Goal: Book appointment/travel/reservation

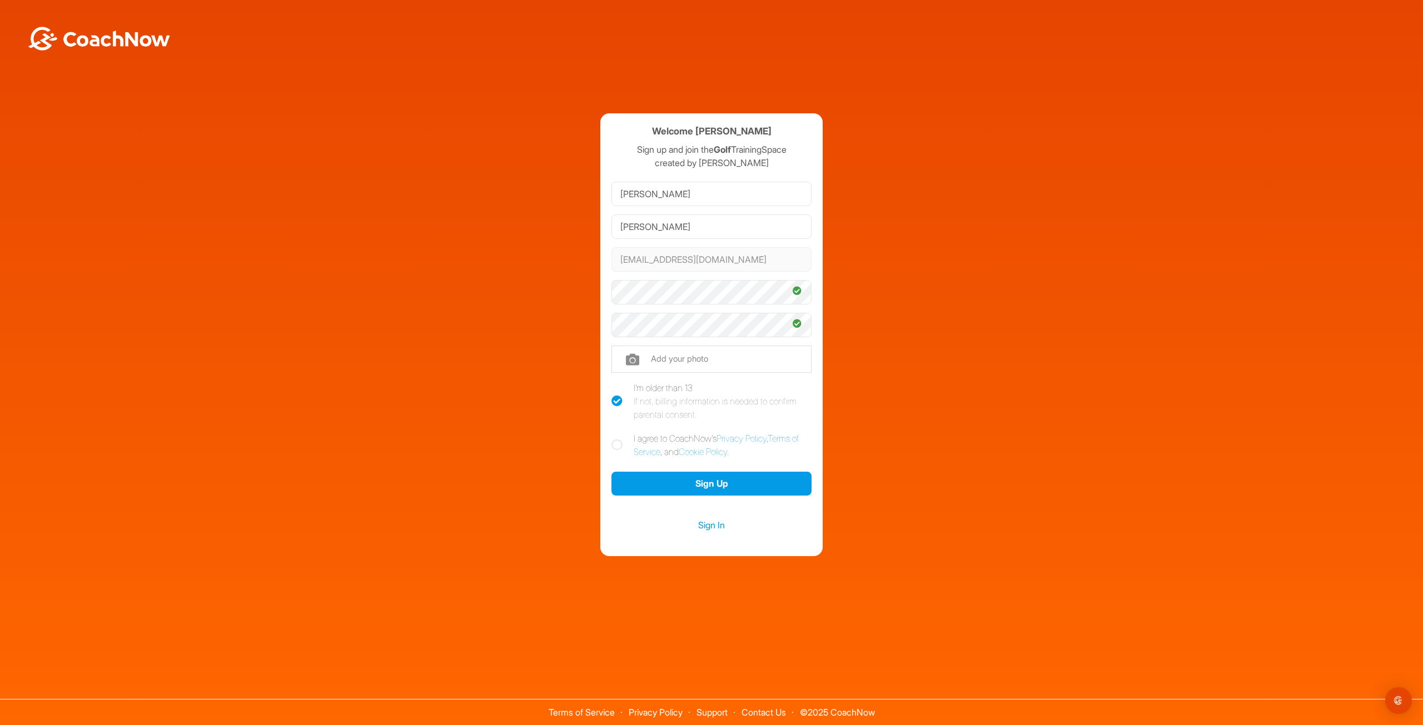
click at [618, 445] on icon at bounding box center [616, 445] width 11 height 11
click at [618, 439] on input "I agree to CoachNow's Privacy Policy , Terms of Service , and Cookie Policy ." at bounding box center [614, 435] width 7 height 7
checkbox input "true"
click at [679, 481] on button "Sign Up" at bounding box center [711, 484] width 200 height 24
click at [696, 481] on button "Sign Up" at bounding box center [711, 484] width 200 height 24
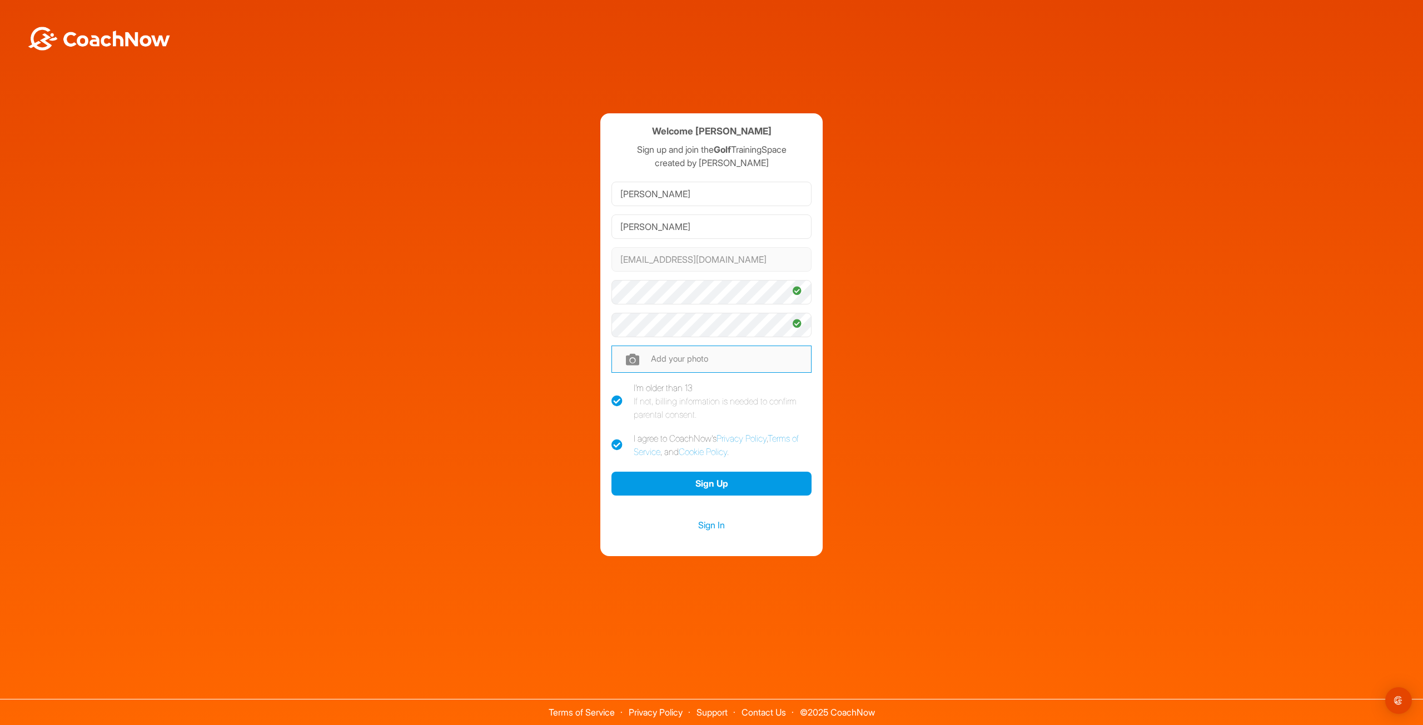
click at [652, 362] on input "file" at bounding box center [711, 359] width 200 height 27
click at [662, 357] on input "file" at bounding box center [711, 359] width 200 height 27
type input "C:\fakepath\Golf .png"
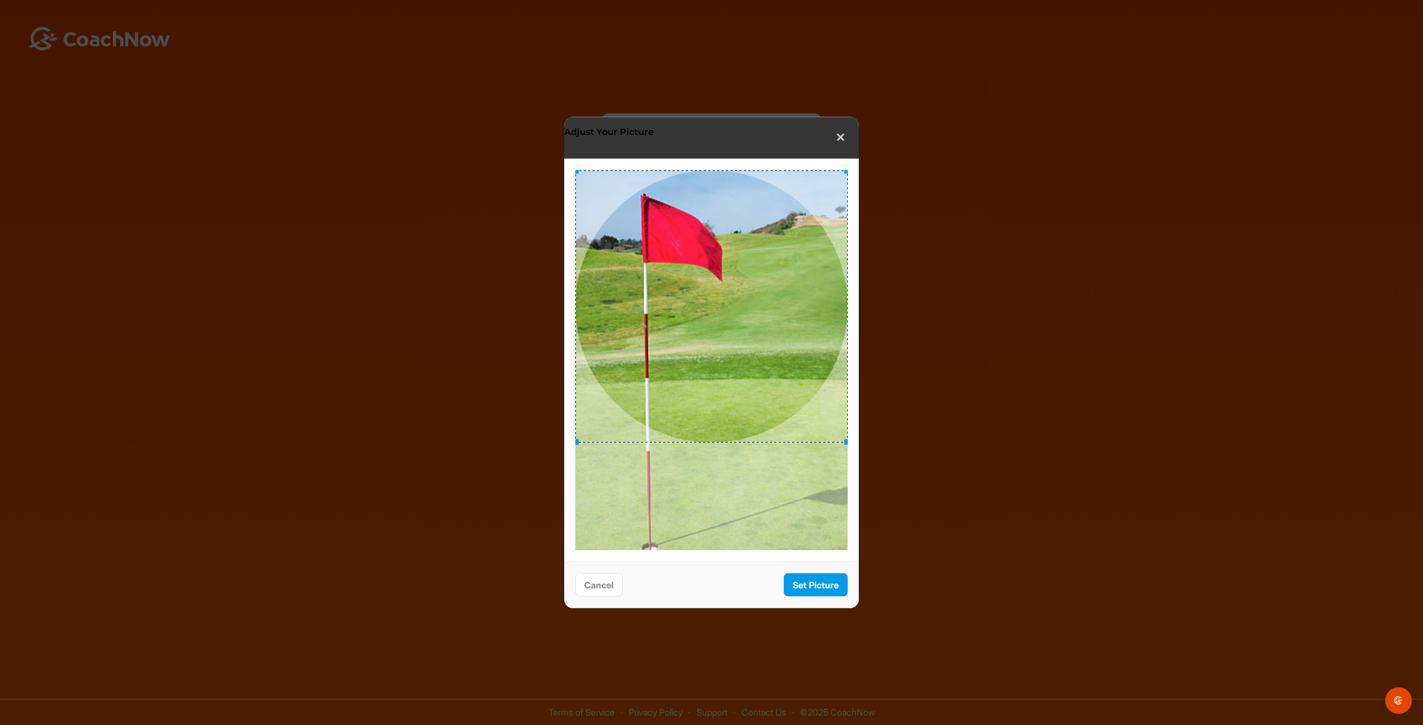
drag, startPoint x: 747, startPoint y: 386, endPoint x: 705, endPoint y: 316, distance: 80.8
click at [705, 316] on div at bounding box center [711, 307] width 272 height 272
click at [821, 584] on button "Set Picture" at bounding box center [816, 585] width 64 height 24
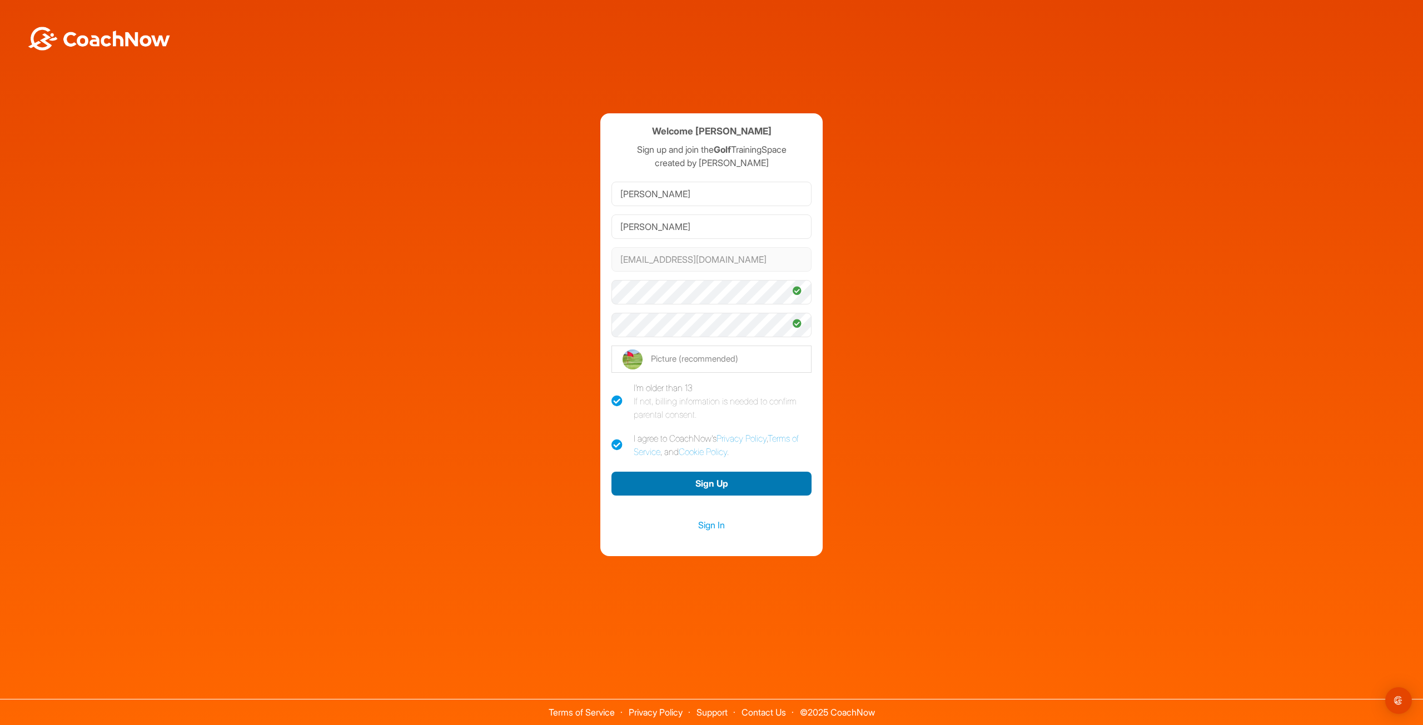
click at [749, 482] on button "Sign Up" at bounding box center [711, 484] width 200 height 24
click at [709, 525] on link "Sign In" at bounding box center [711, 525] width 200 height 14
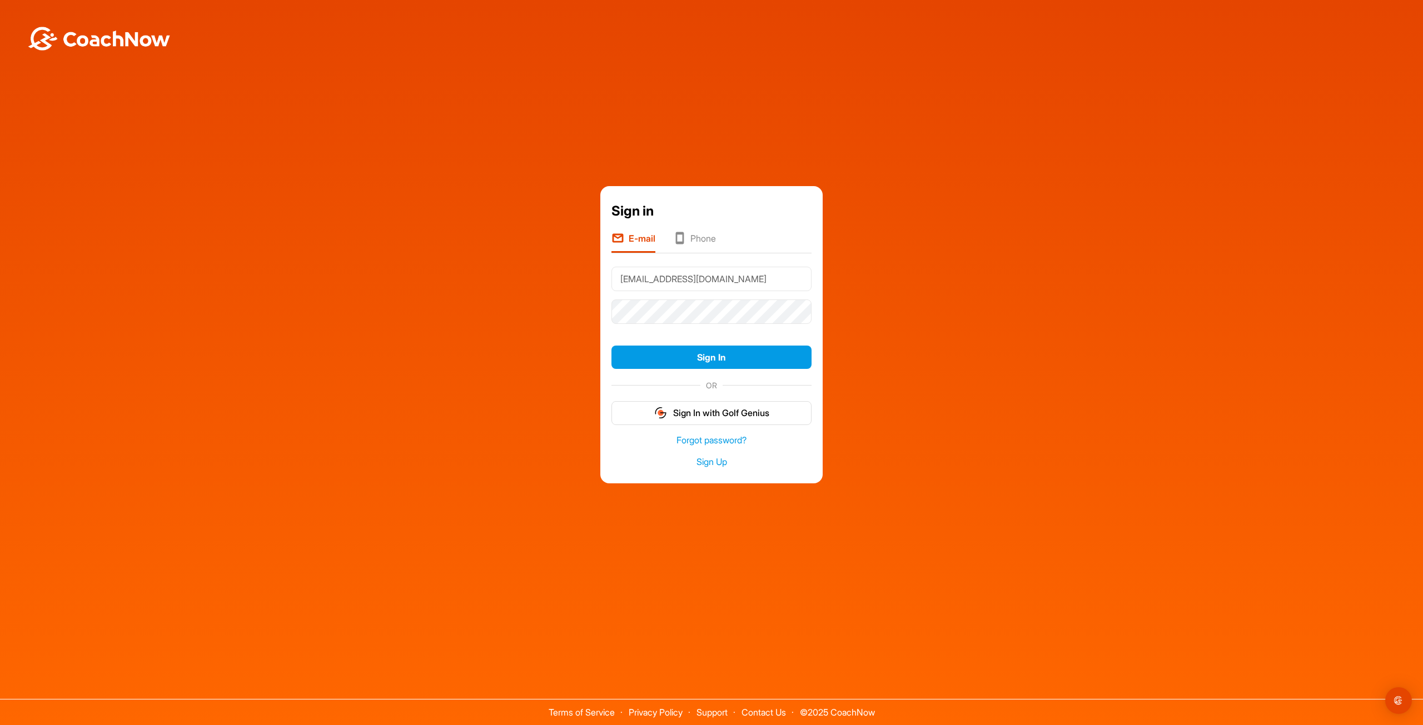
type input "[EMAIL_ADDRESS][DOMAIN_NAME]"
click at [611, 346] on button "Sign In" at bounding box center [711, 358] width 200 height 24
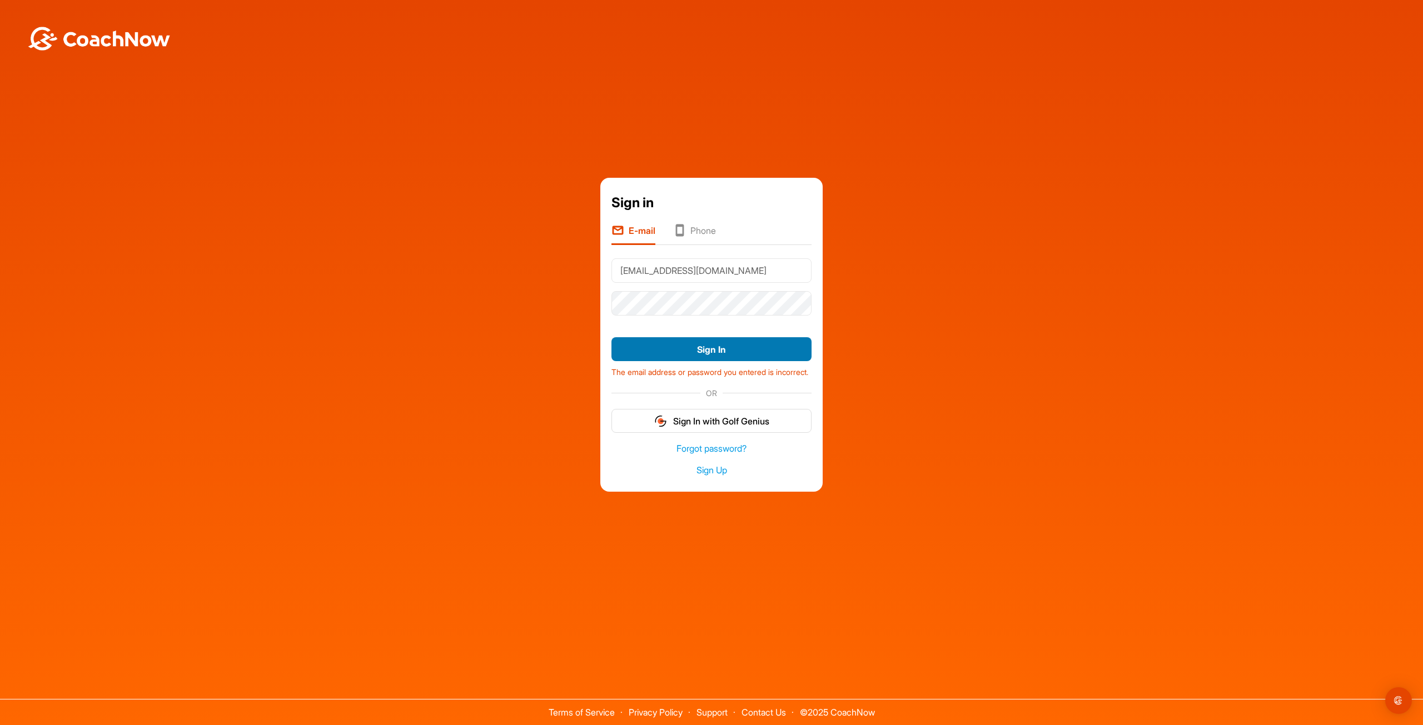
click at [721, 341] on button "Sign In" at bounding box center [711, 349] width 200 height 24
click at [719, 469] on div "Forgot password? Sign Up" at bounding box center [711, 460] width 200 height 52
click at [719, 473] on link "Sign Up" at bounding box center [711, 470] width 200 height 13
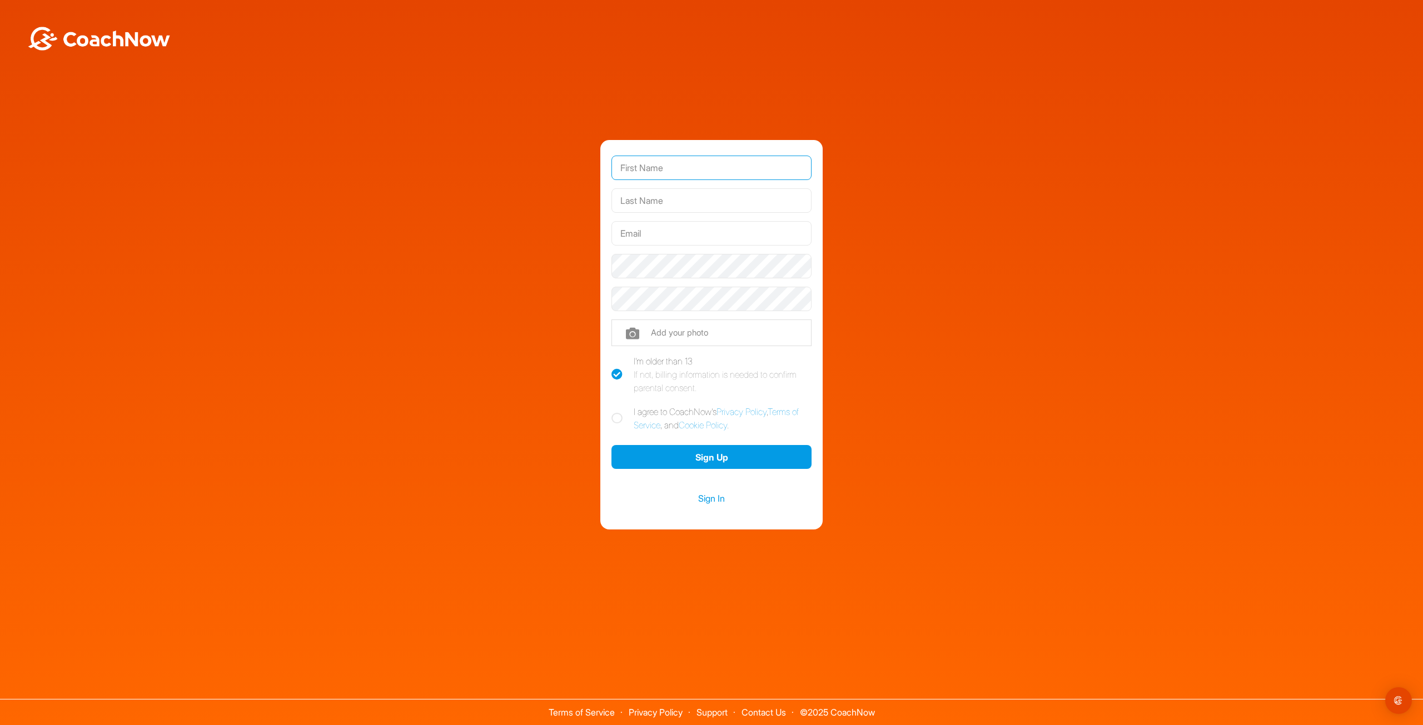
click at [719, 169] on input "text" at bounding box center [711, 168] width 200 height 24
type input "Najee"
type input "Makhoul"
type input "[EMAIL_ADDRESS][DOMAIN_NAME]"
click at [613, 422] on icon at bounding box center [616, 418] width 11 height 11
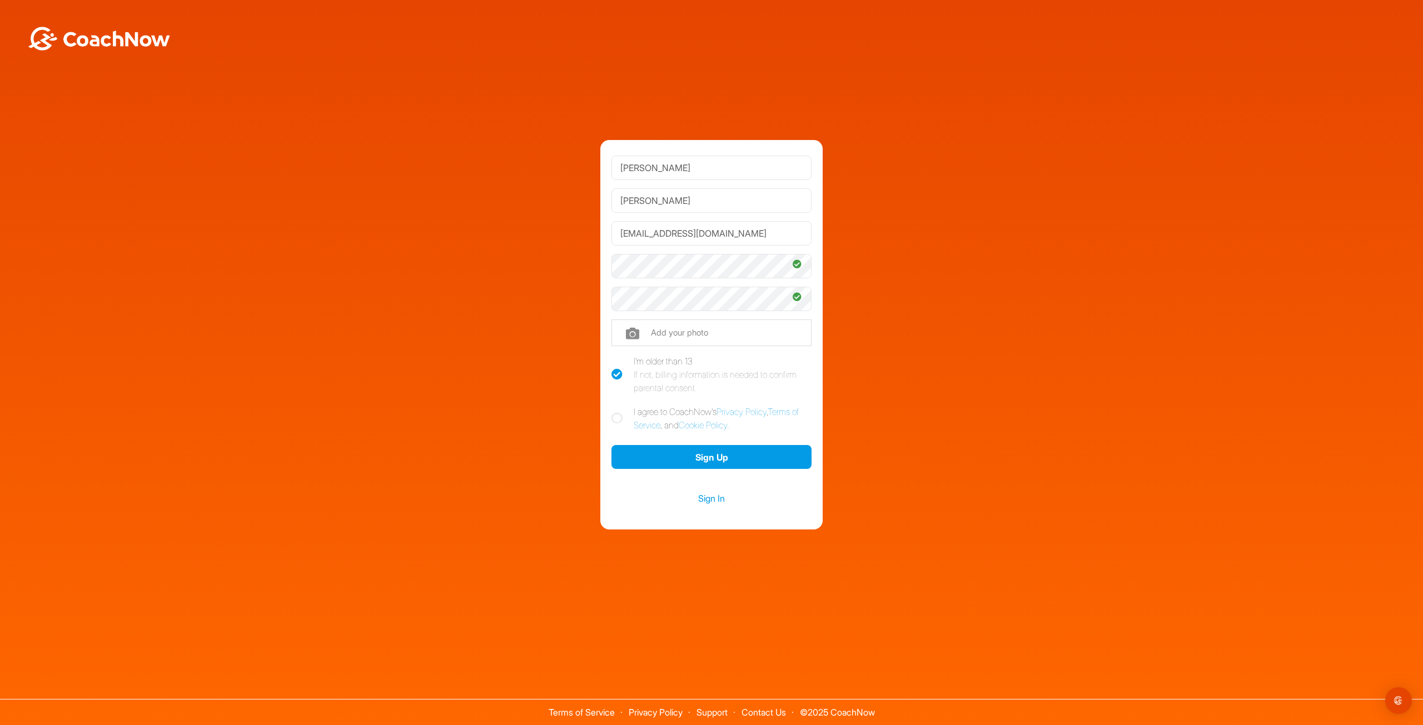
click at [613, 412] on input "I agree to CoachNow's Privacy Policy , Terms of Service , and Cookie Policy ." at bounding box center [614, 408] width 7 height 7
checkbox input "true"
click at [694, 461] on button "Sign Up" at bounding box center [711, 457] width 200 height 24
click at [708, 498] on link "Sign In" at bounding box center [711, 498] width 200 height 14
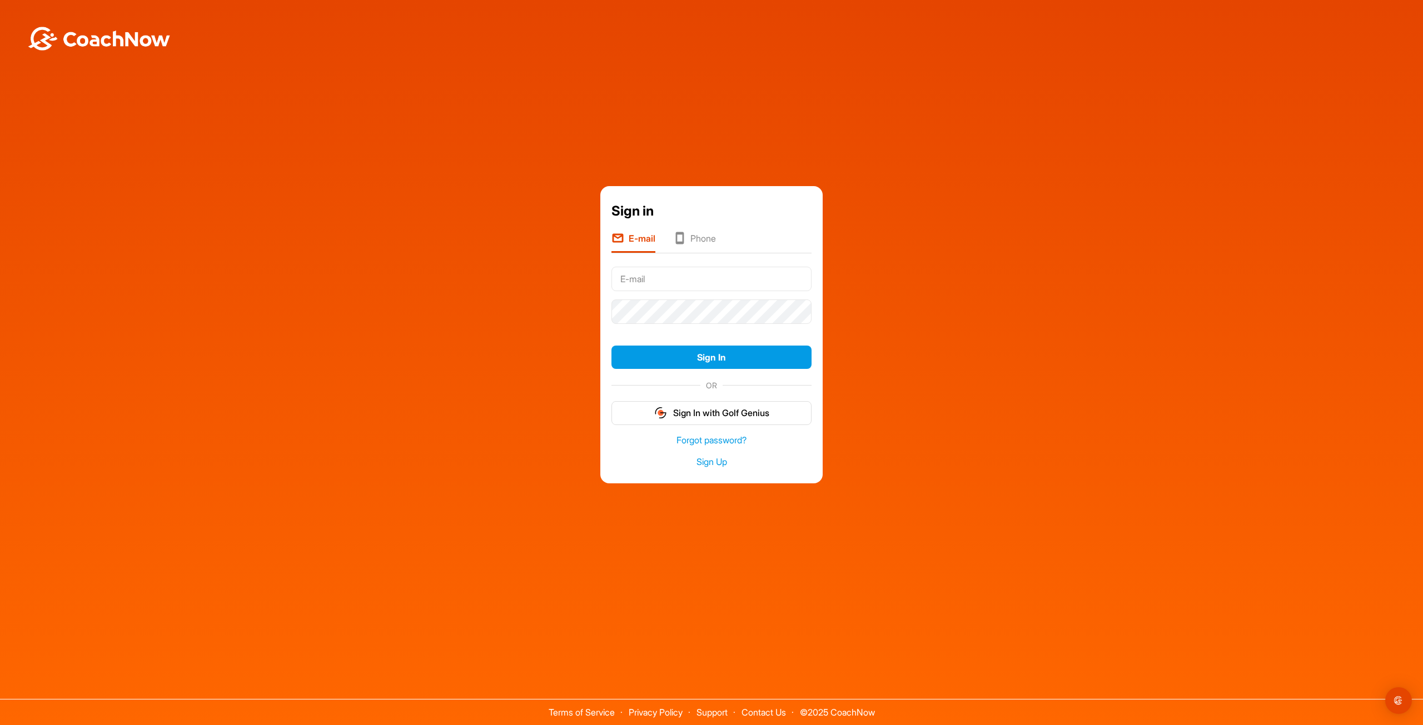
click at [710, 241] on li "Phone" at bounding box center [694, 242] width 43 height 21
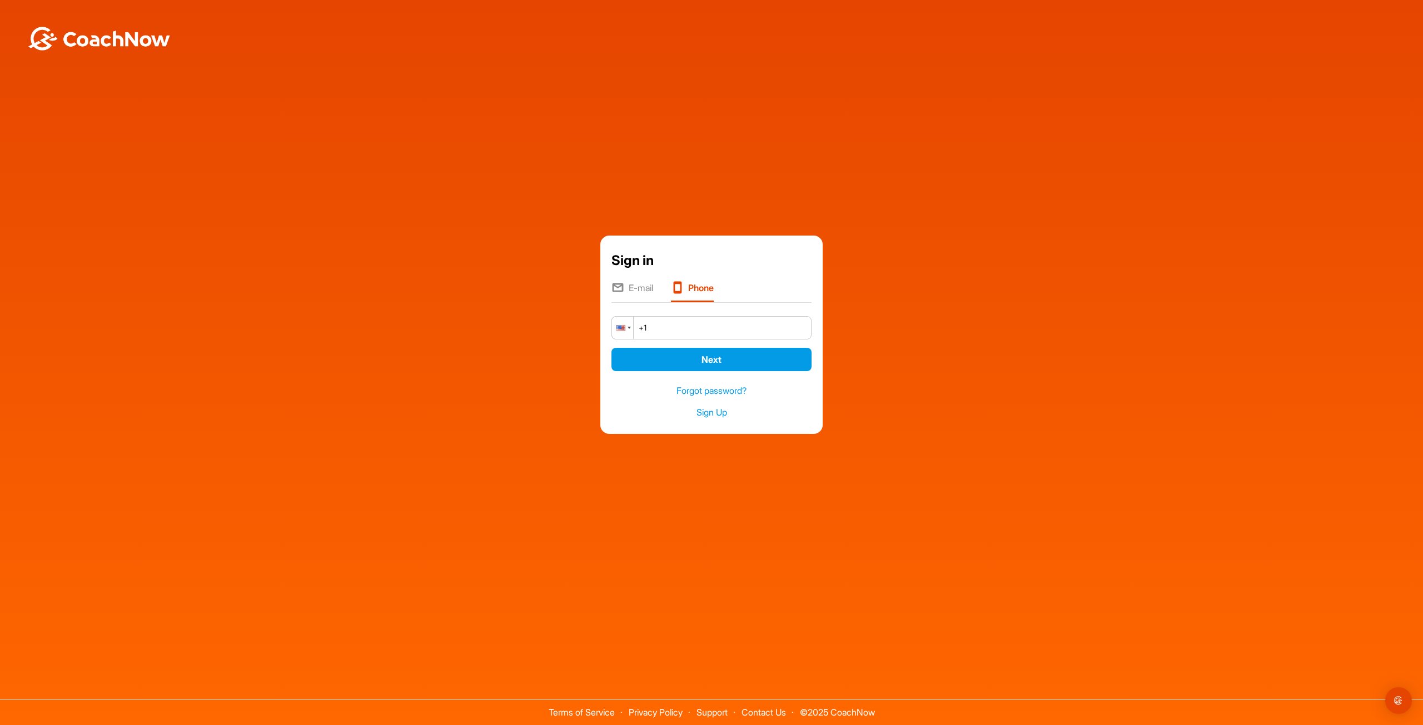
click at [632, 334] on div at bounding box center [622, 328] width 21 height 22
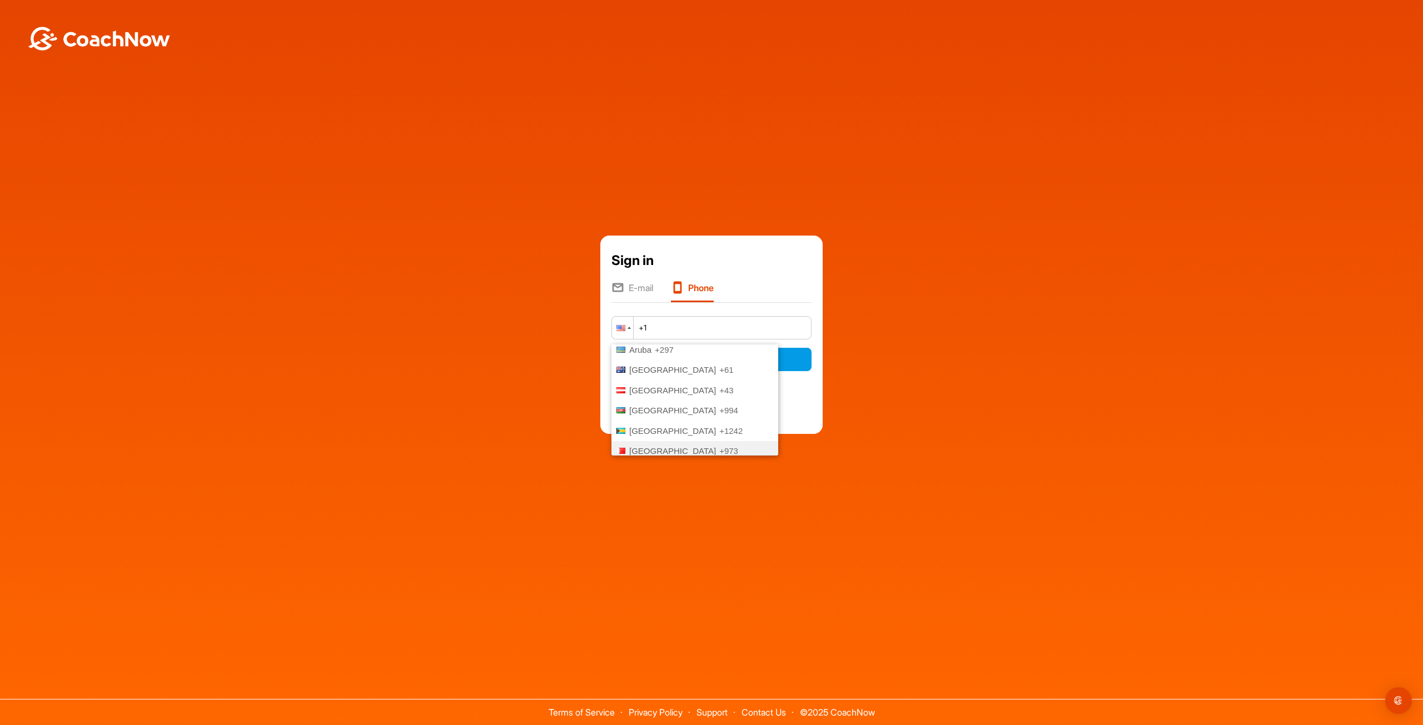
scroll to position [111, 0]
click at [685, 423] on li "Australia +61" at bounding box center [694, 426] width 167 height 21
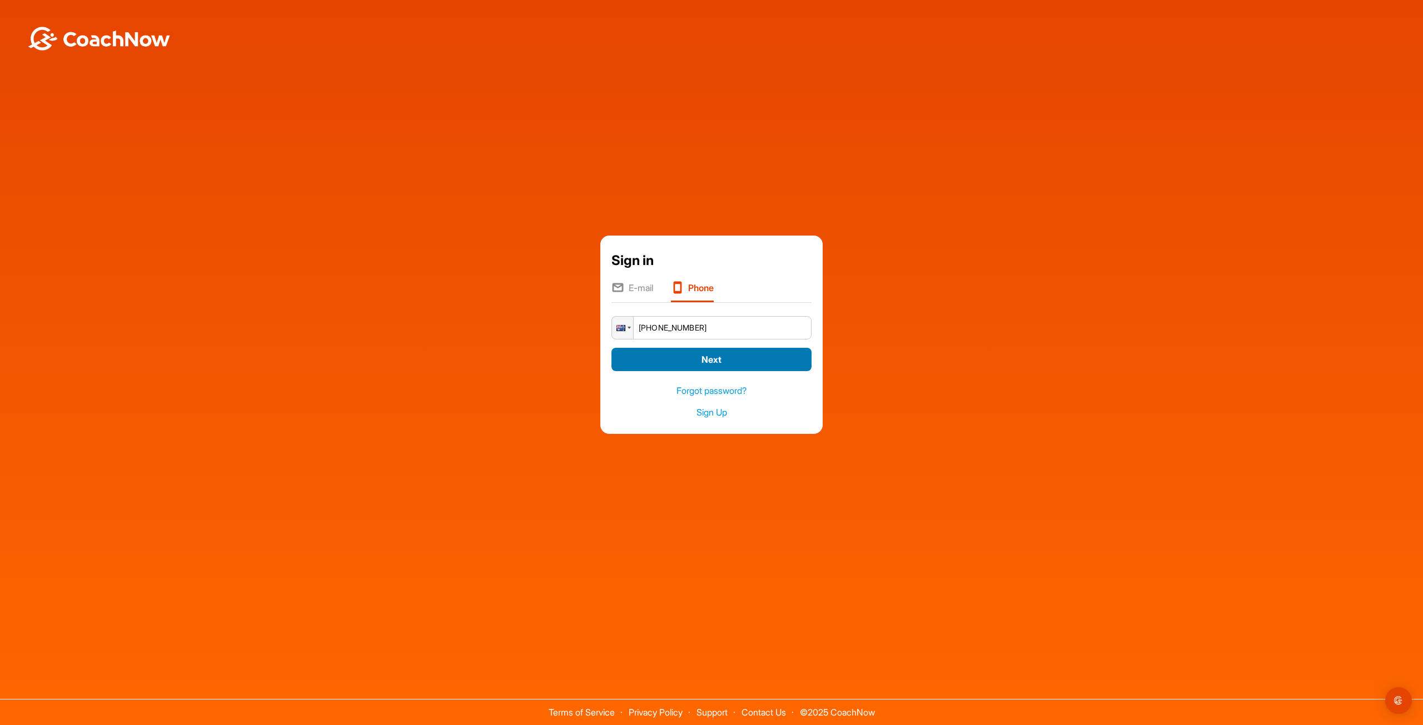
type input "+61 (04) 1392 2576"
click at [710, 362] on button "Next" at bounding box center [711, 360] width 200 height 24
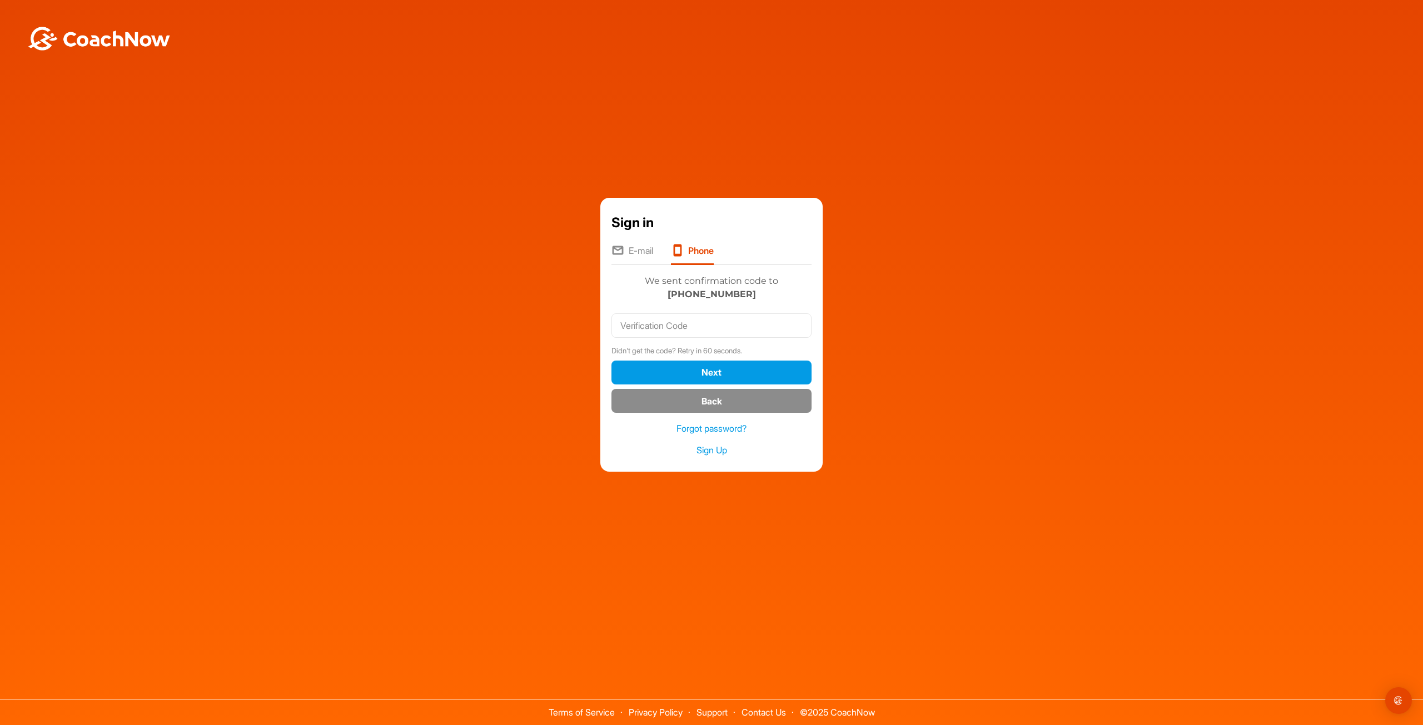
click at [714, 344] on form "Didn't get the code? Retry in 60 seconds. Next" at bounding box center [711, 350] width 200 height 80
click at [722, 327] on input "text" at bounding box center [711, 326] width 200 height 24
type input "588016"
click at [757, 378] on button "Next" at bounding box center [711, 373] width 200 height 24
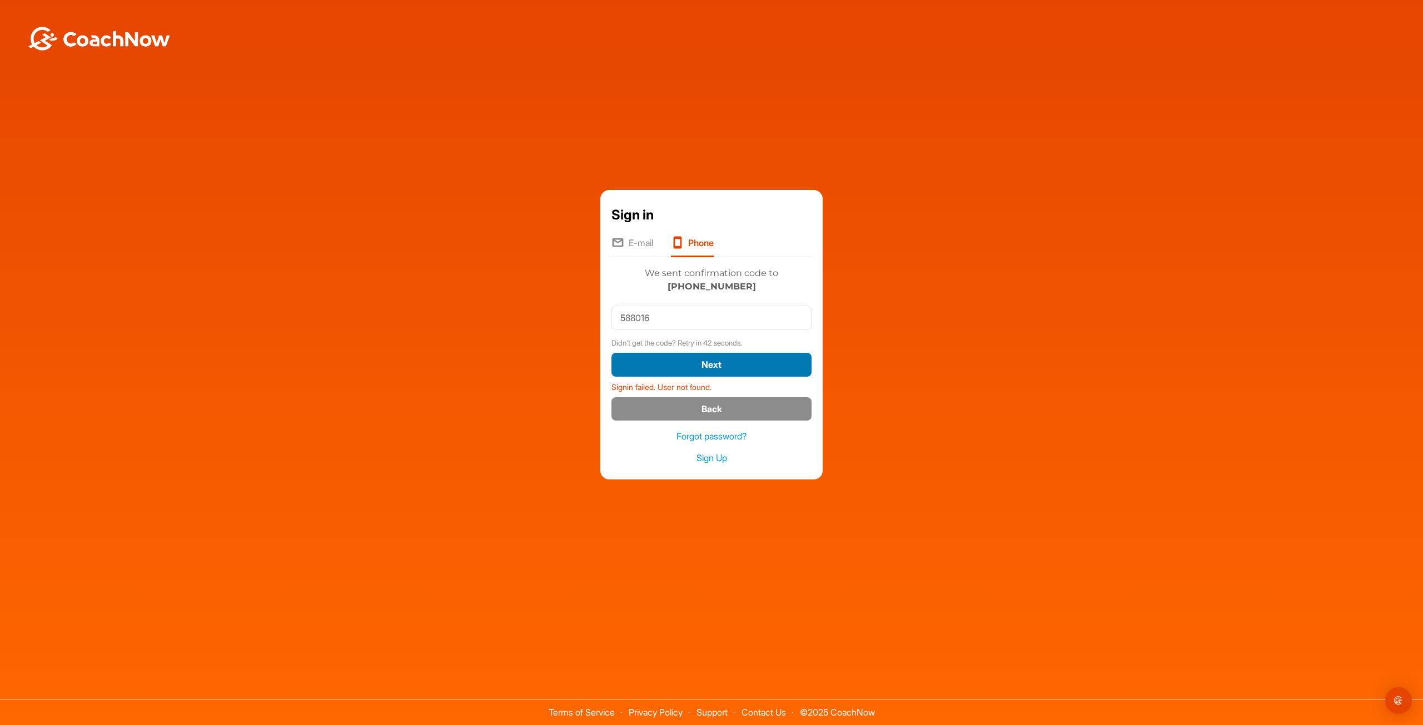
click at [757, 366] on button "Next" at bounding box center [711, 365] width 200 height 24
click at [758, 367] on button "Next" at bounding box center [711, 365] width 200 height 24
click at [630, 241] on li "E-mail" at bounding box center [632, 246] width 42 height 21
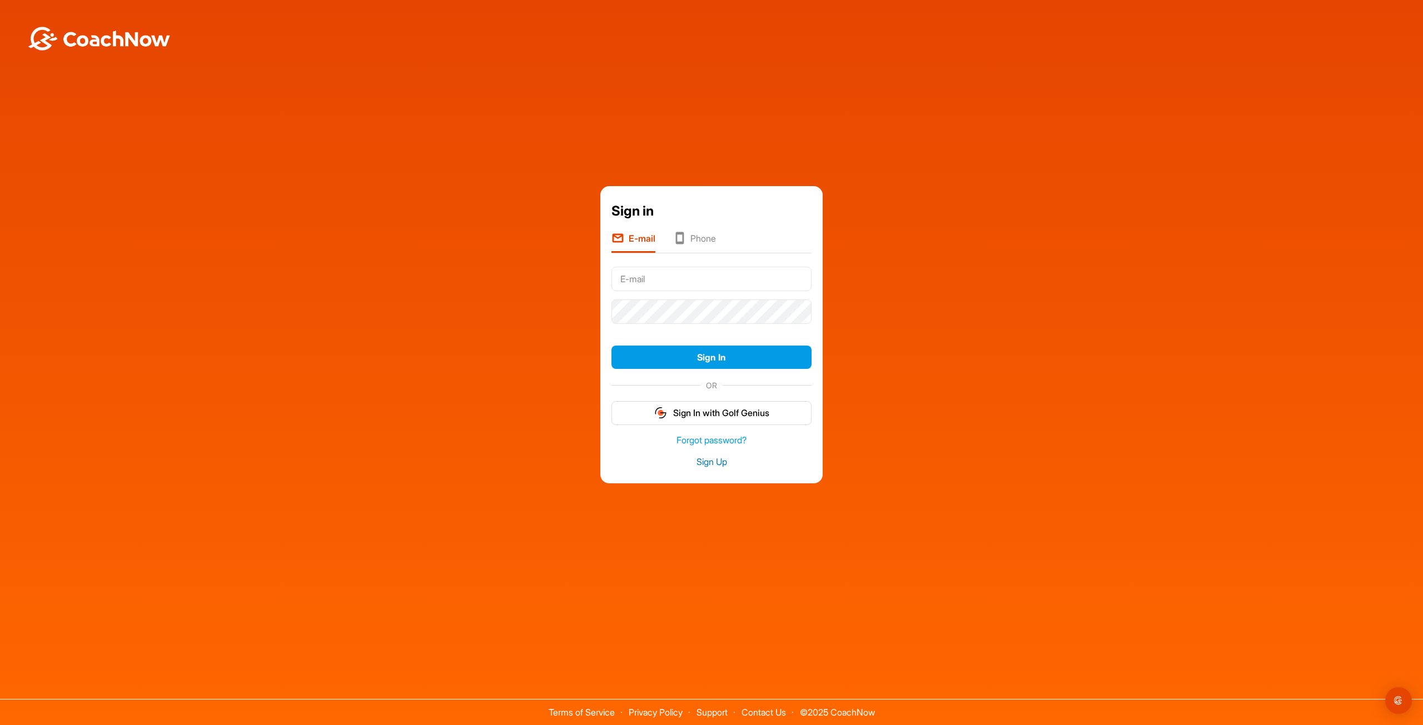
click at [703, 468] on link "Sign Up" at bounding box center [711, 462] width 200 height 13
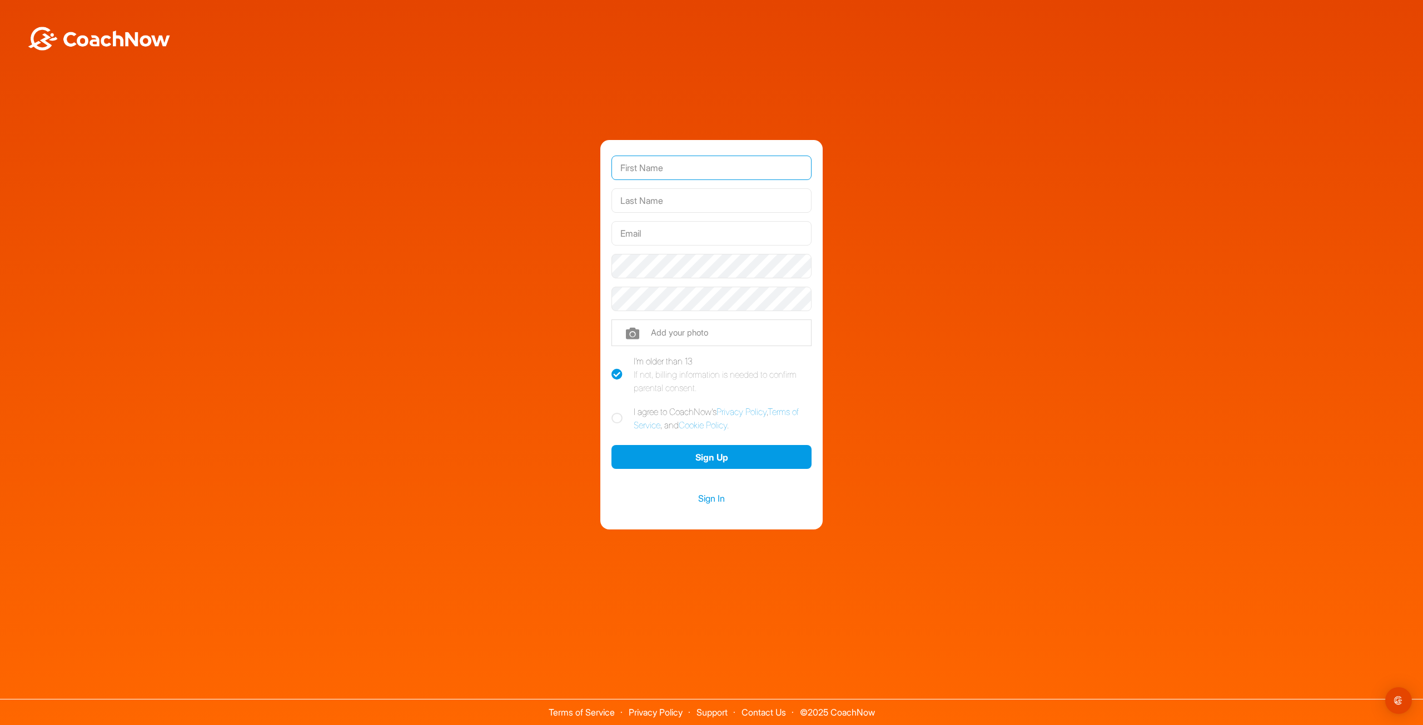
click at [687, 174] on input "text" at bounding box center [711, 168] width 200 height 24
type input "najee"
drag, startPoint x: 649, startPoint y: 167, endPoint x: 368, endPoint y: 121, distance: 285.1
click at [420, 145] on div "najee Phone +1 Phone Number (so your coach can contact you) Add your photo I'm …" at bounding box center [712, 335] width 1412 height 390
type input "Najee"
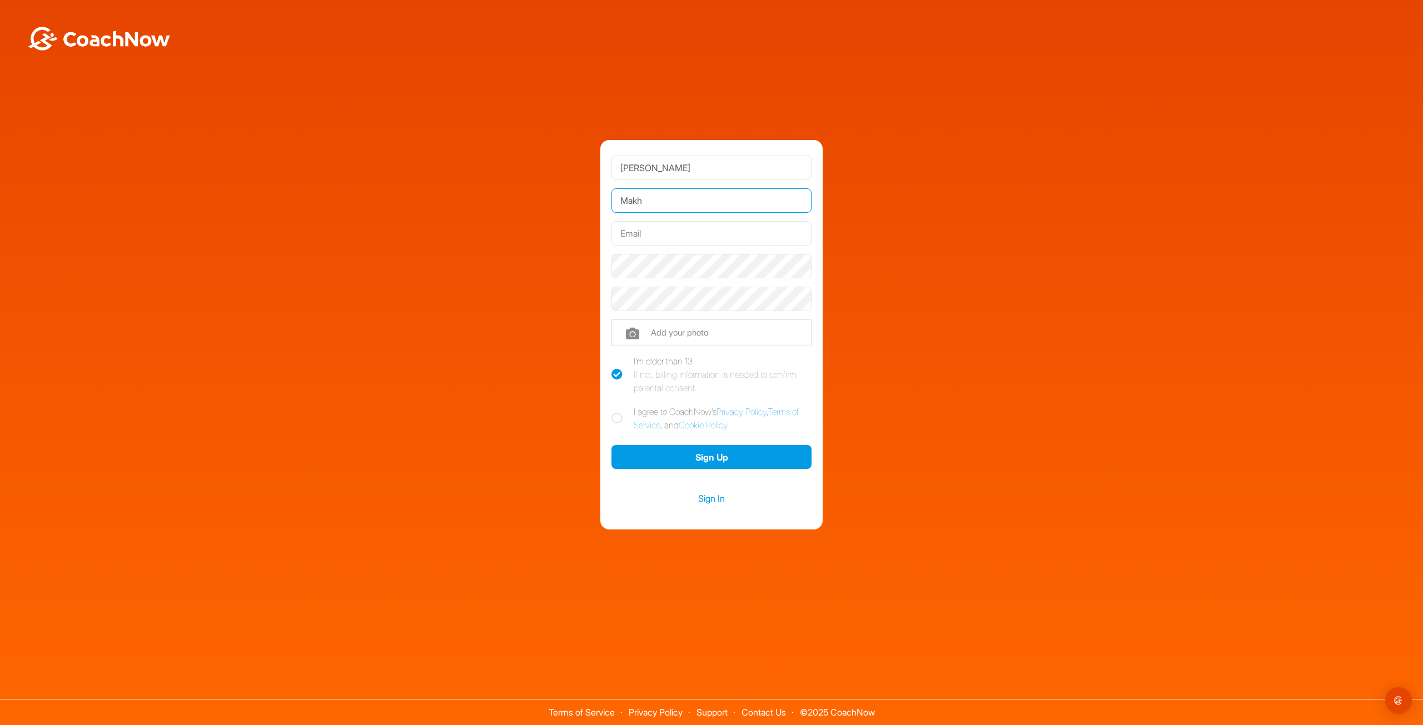
type input "Makhoul"
type input "[EMAIL_ADDRESS][DOMAIN_NAME]"
click at [686, 460] on button "Sign Up" at bounding box center [711, 457] width 200 height 24
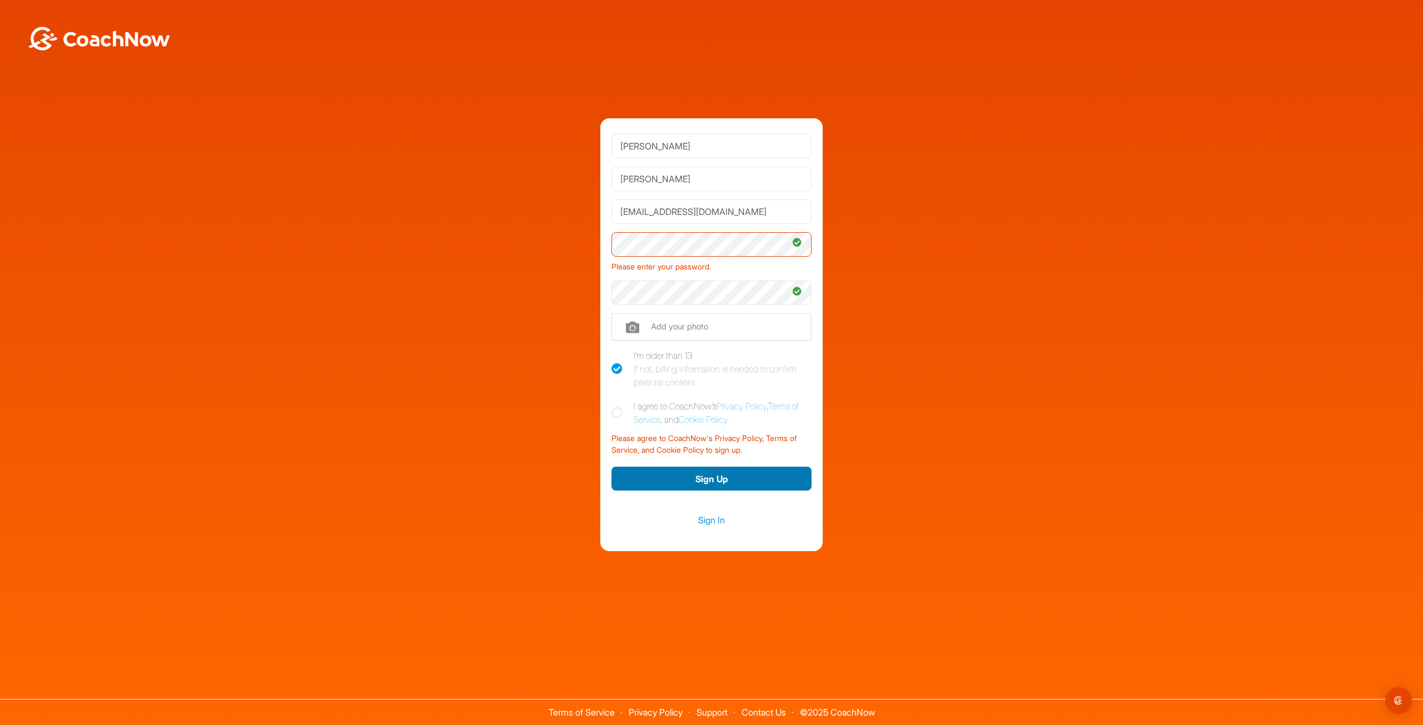
click at [696, 478] on button "Sign Up" at bounding box center [711, 479] width 200 height 24
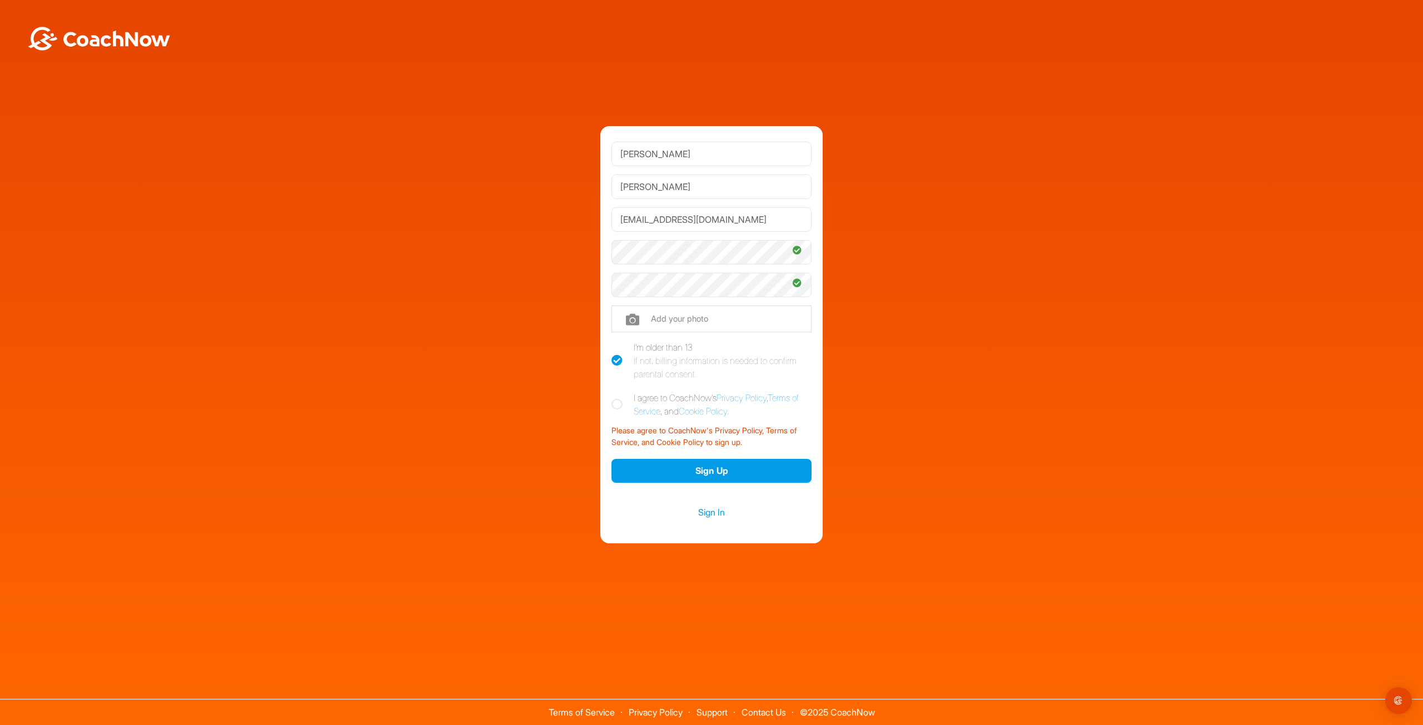
click at [618, 403] on icon at bounding box center [616, 404] width 11 height 11
click at [618, 399] on input "I agree to CoachNow's Privacy Policy , Terms of Service , and Cookie Policy ." at bounding box center [614, 394] width 7 height 7
checkbox input "true"
click at [706, 473] on button "Sign Up" at bounding box center [711, 471] width 200 height 24
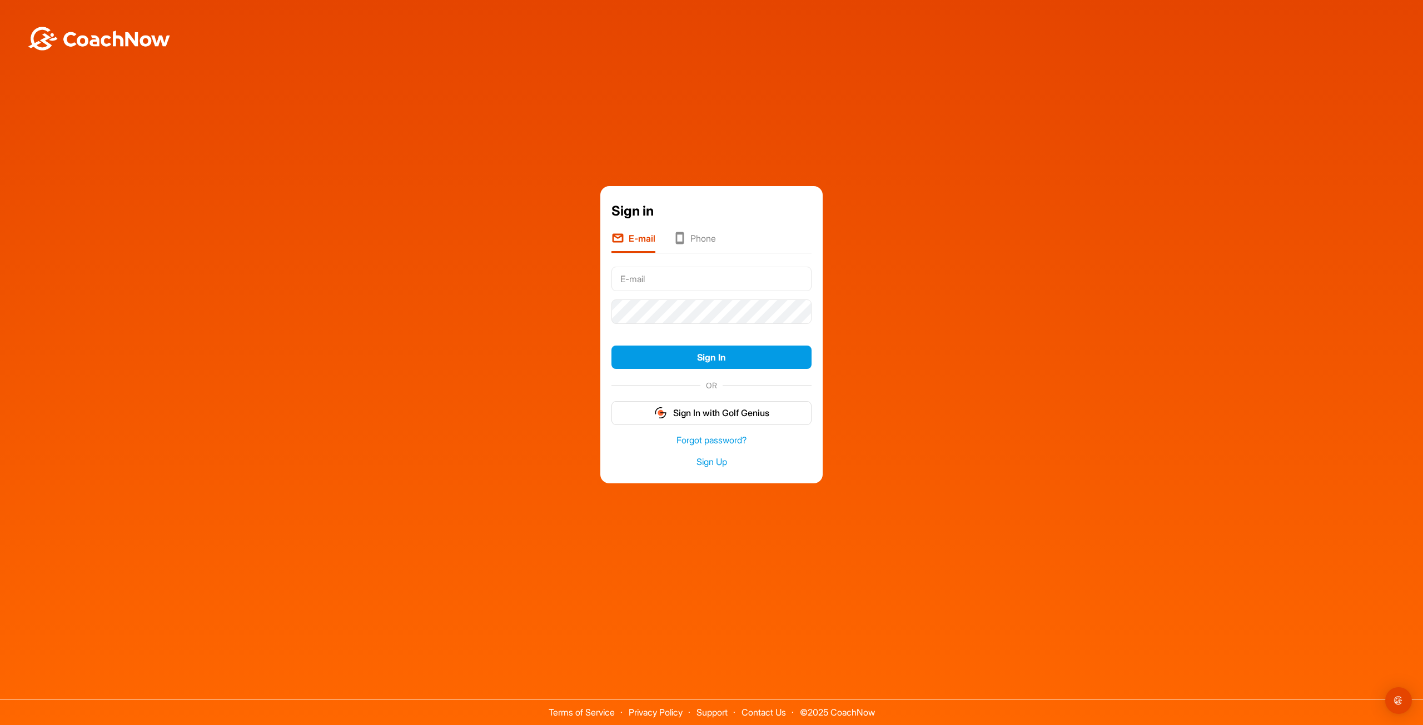
click at [694, 236] on li "Phone" at bounding box center [694, 242] width 43 height 21
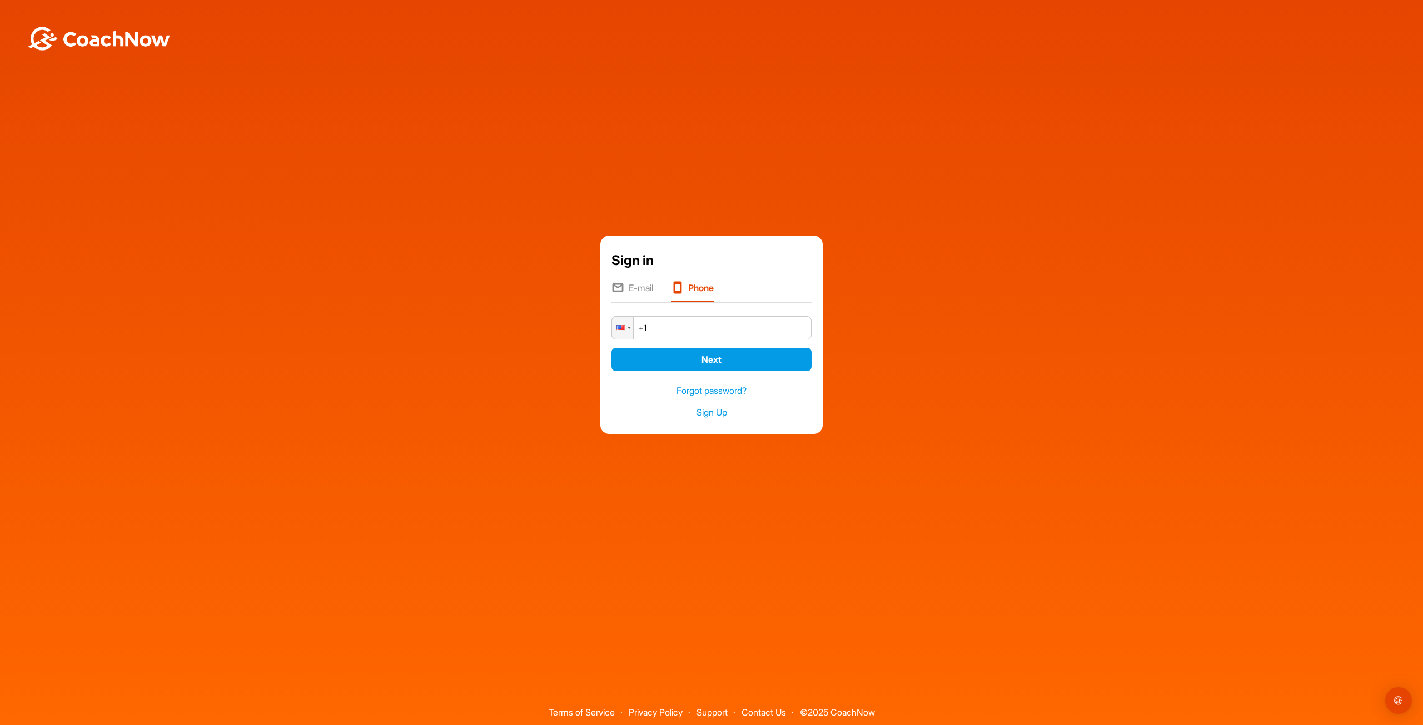
click at [626, 284] on li "E-mail" at bounding box center [632, 291] width 42 height 21
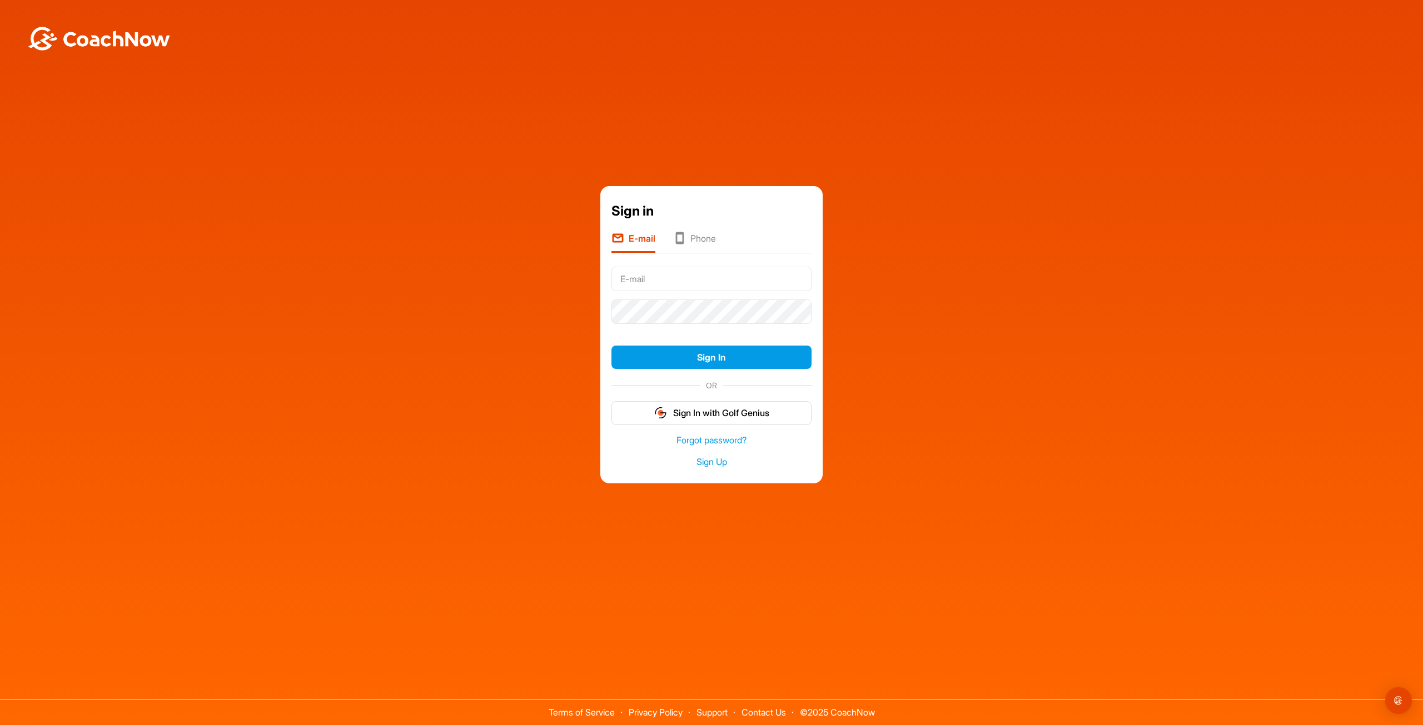
click at [663, 282] on input "text" at bounding box center [711, 279] width 200 height 24
type input "[EMAIL_ADDRESS][DOMAIN_NAME]"
click at [611, 346] on button "Sign In" at bounding box center [711, 358] width 200 height 24
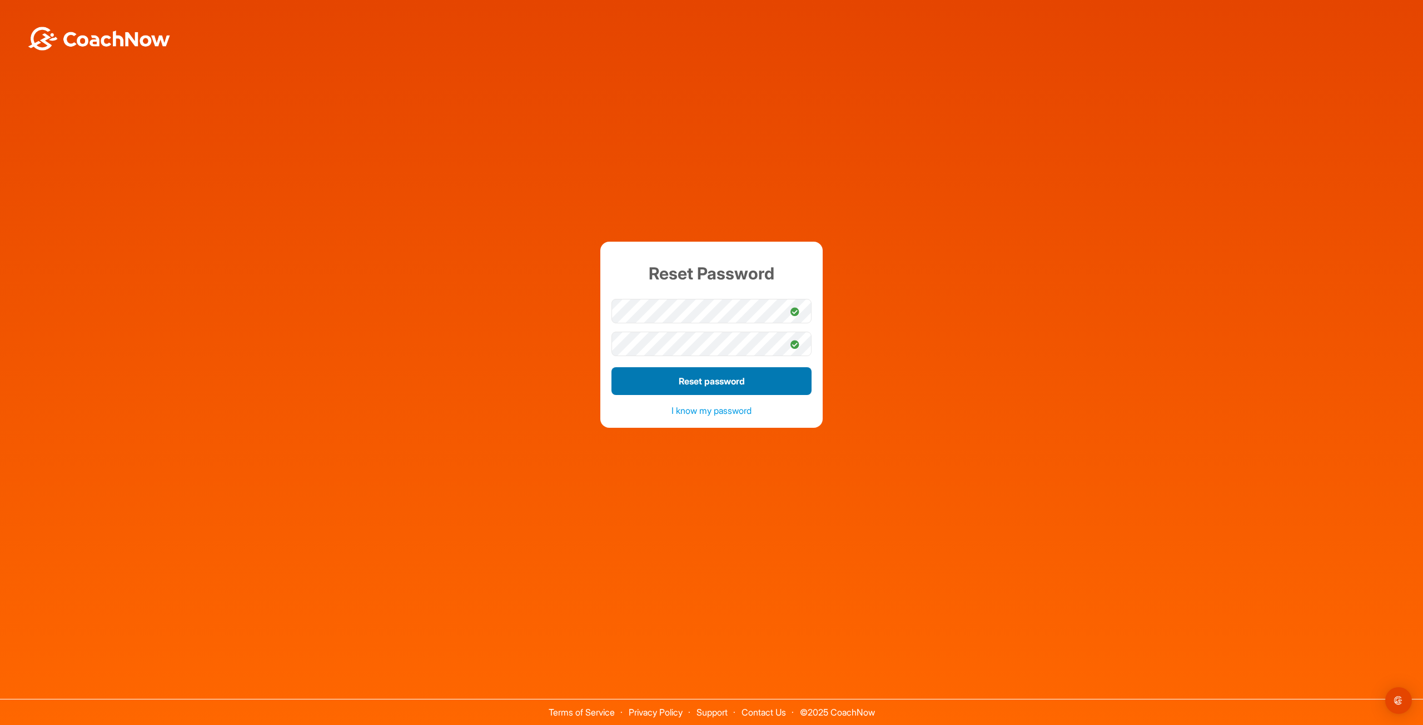
click at [726, 377] on button "Reset password" at bounding box center [711, 381] width 200 height 28
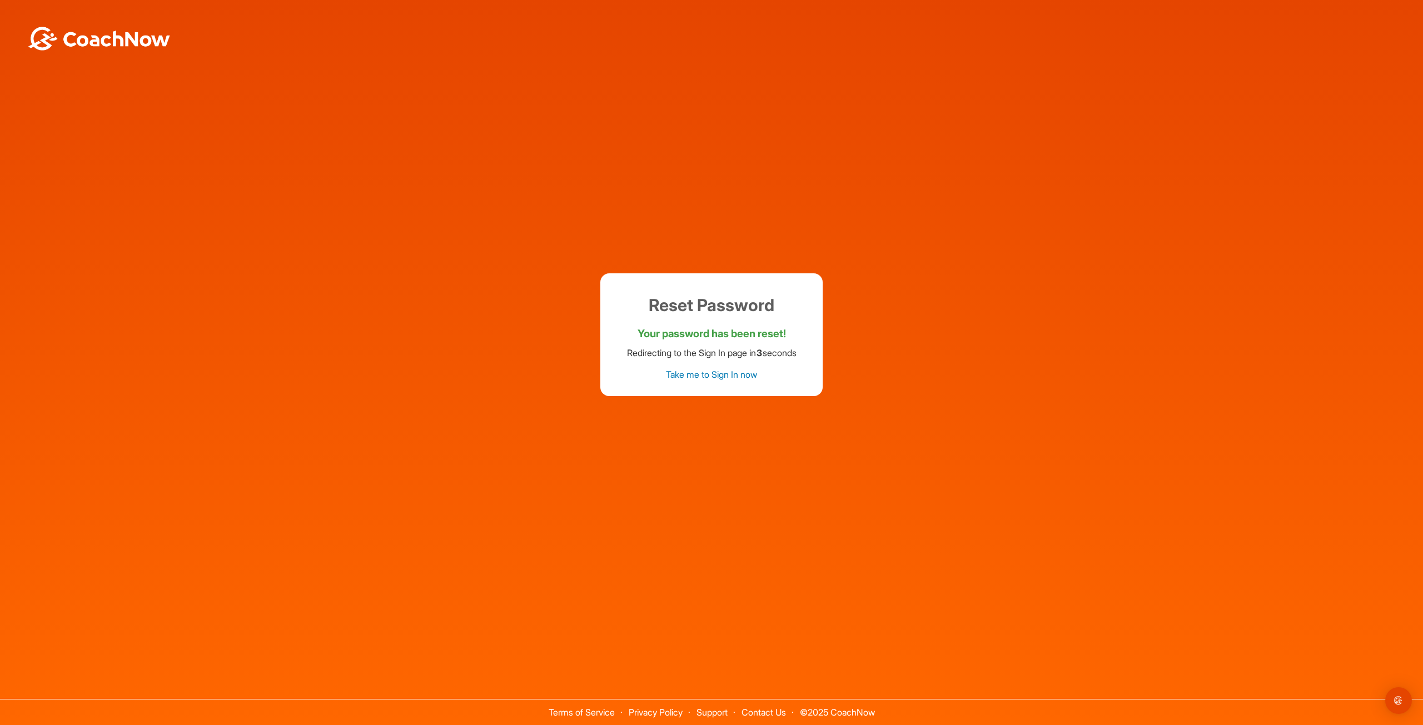
click at [715, 372] on link "Take me to Sign In now" at bounding box center [711, 374] width 91 height 11
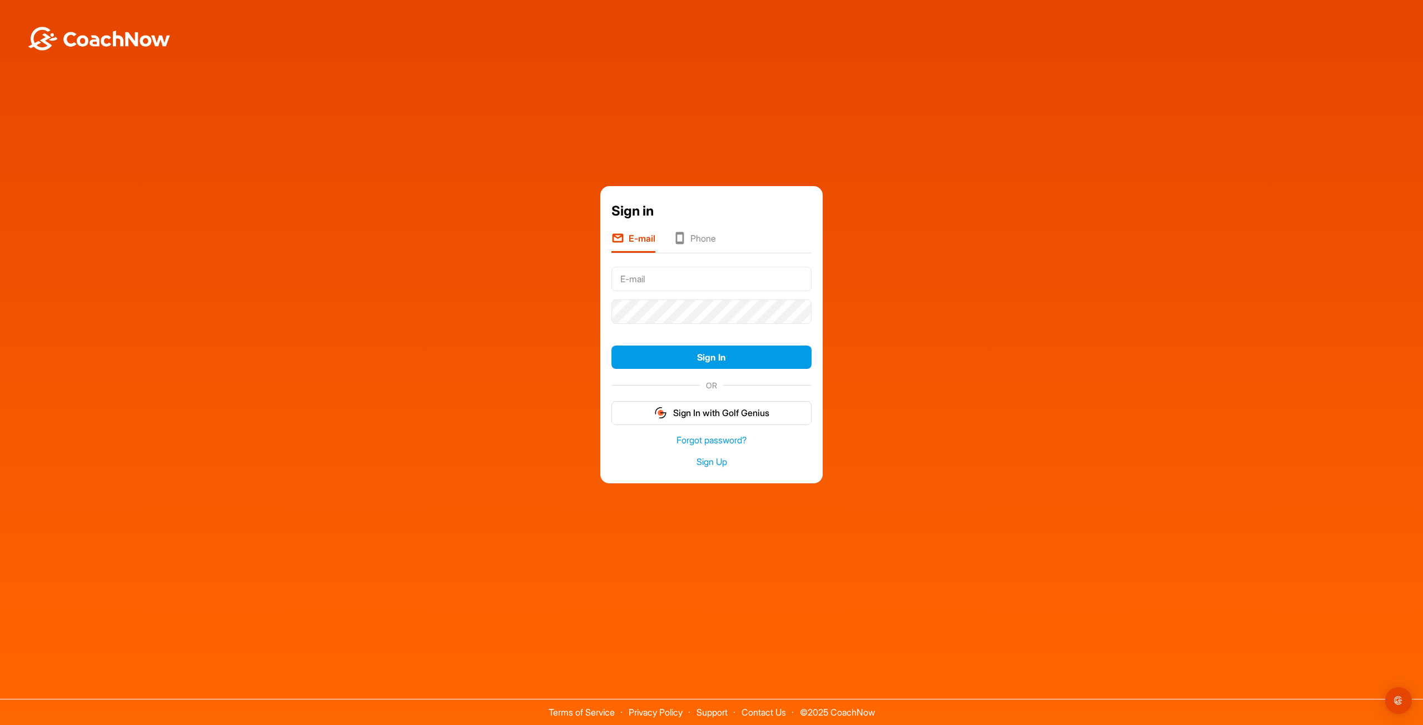
click at [678, 284] on input "text" at bounding box center [711, 279] width 200 height 24
type input "[EMAIL_ADDRESS][DOMAIN_NAME]"
click at [611, 346] on button "Sign In" at bounding box center [711, 358] width 200 height 24
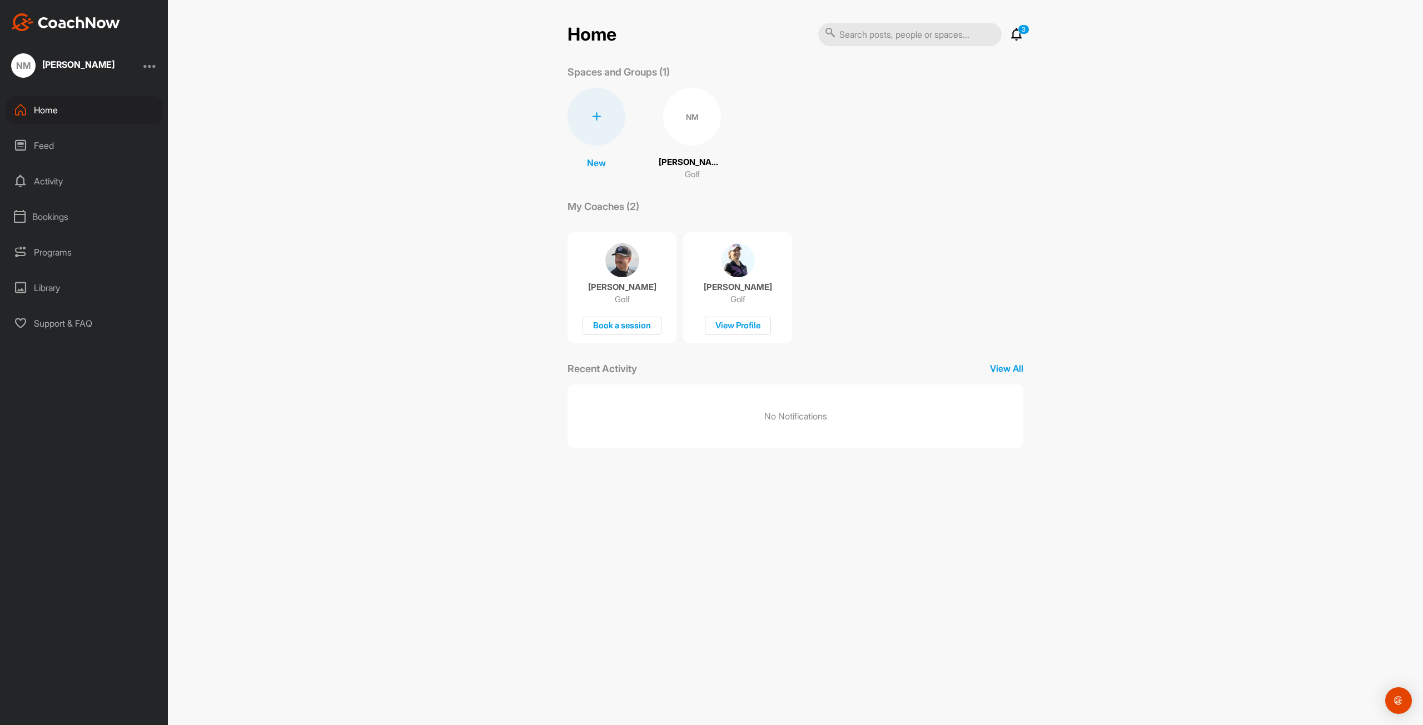
click at [49, 137] on div "Feed" at bounding box center [84, 146] width 157 height 28
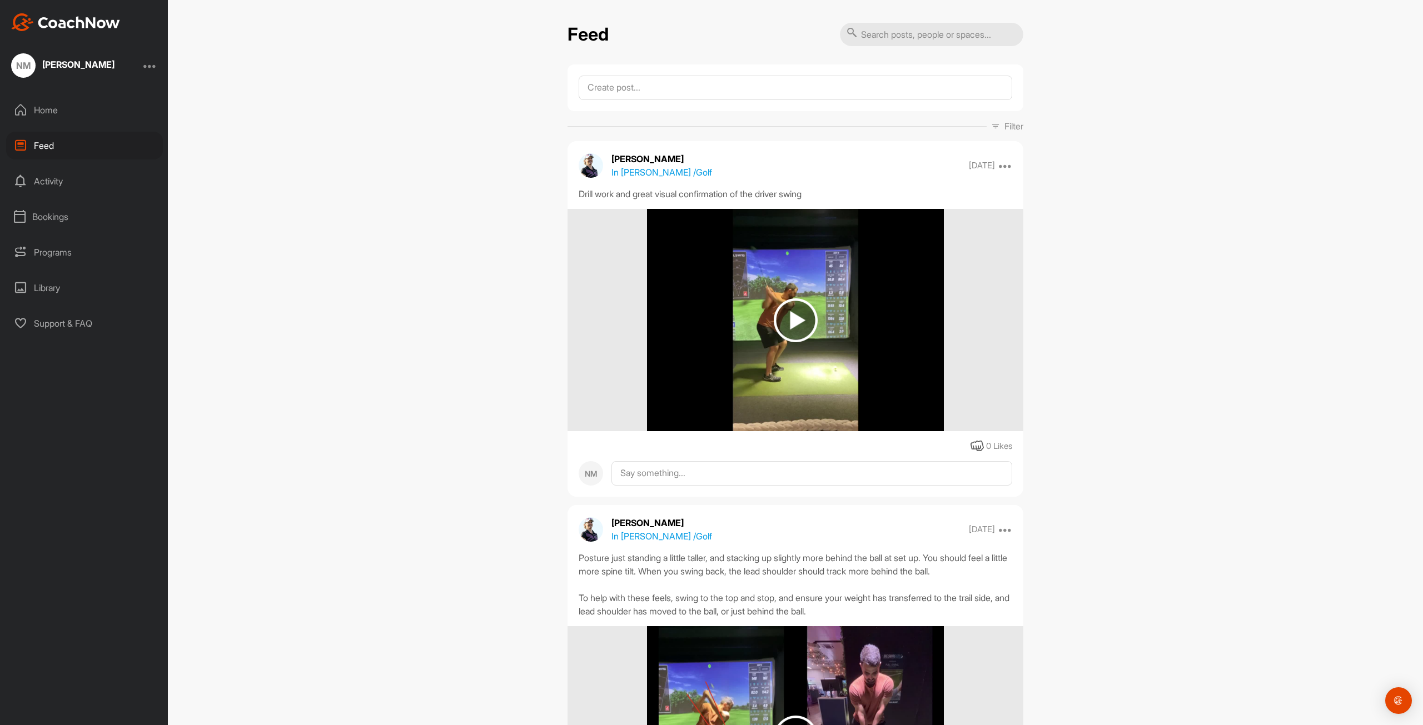
drag, startPoint x: 543, startPoint y: 248, endPoint x: 540, endPoint y: -2, distance: 249.6
click at [76, 104] on div "Home" at bounding box center [84, 110] width 157 height 28
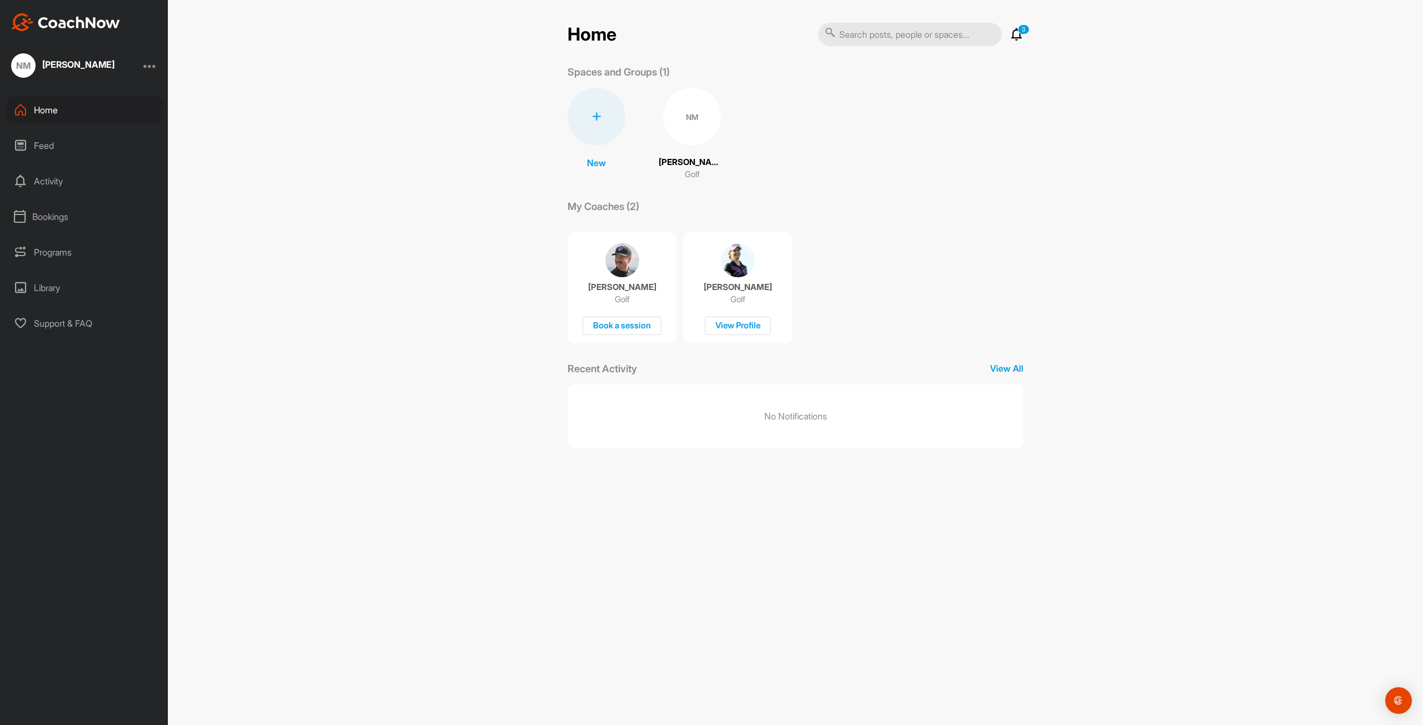
click at [622, 282] on p "[PERSON_NAME]" at bounding box center [622, 287] width 68 height 11
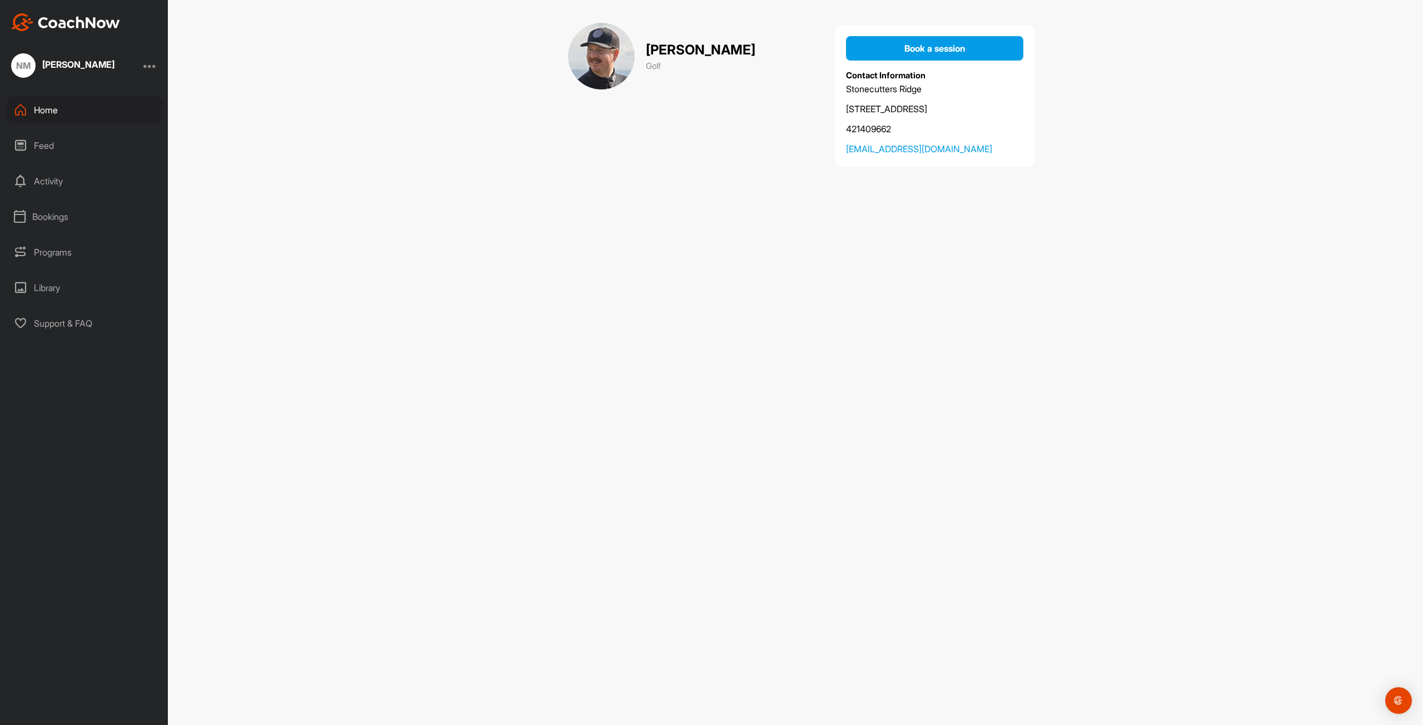
click at [78, 280] on div "Library" at bounding box center [84, 288] width 157 height 28
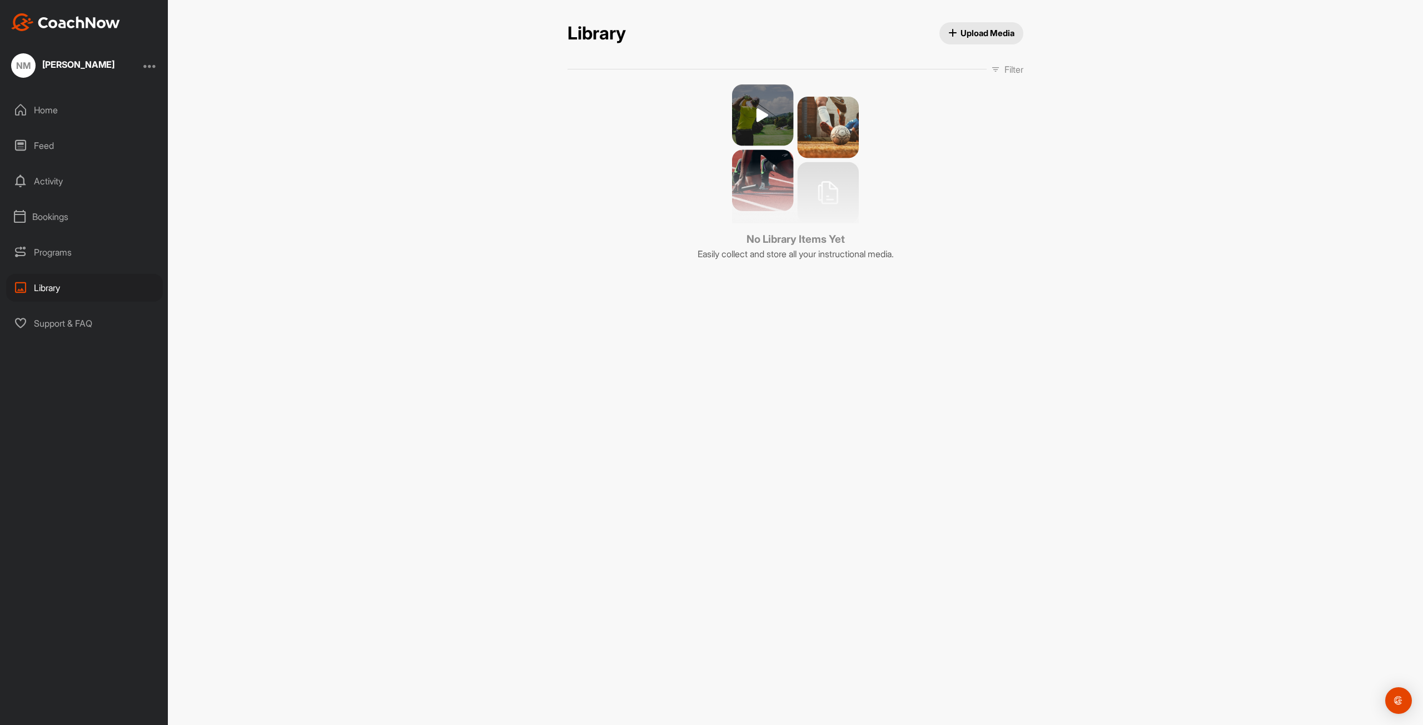
click at [62, 135] on div "Feed" at bounding box center [84, 146] width 157 height 28
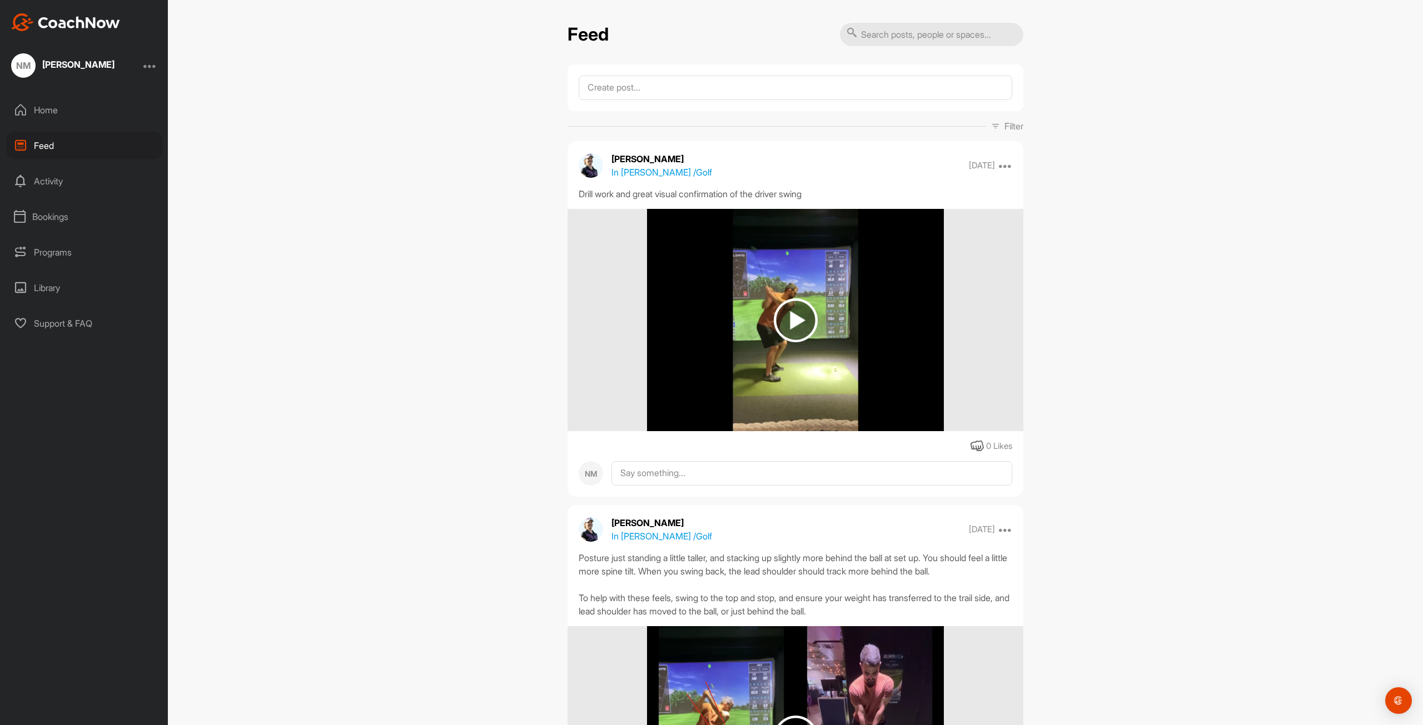
click at [784, 322] on img at bounding box center [796, 321] width 44 height 44
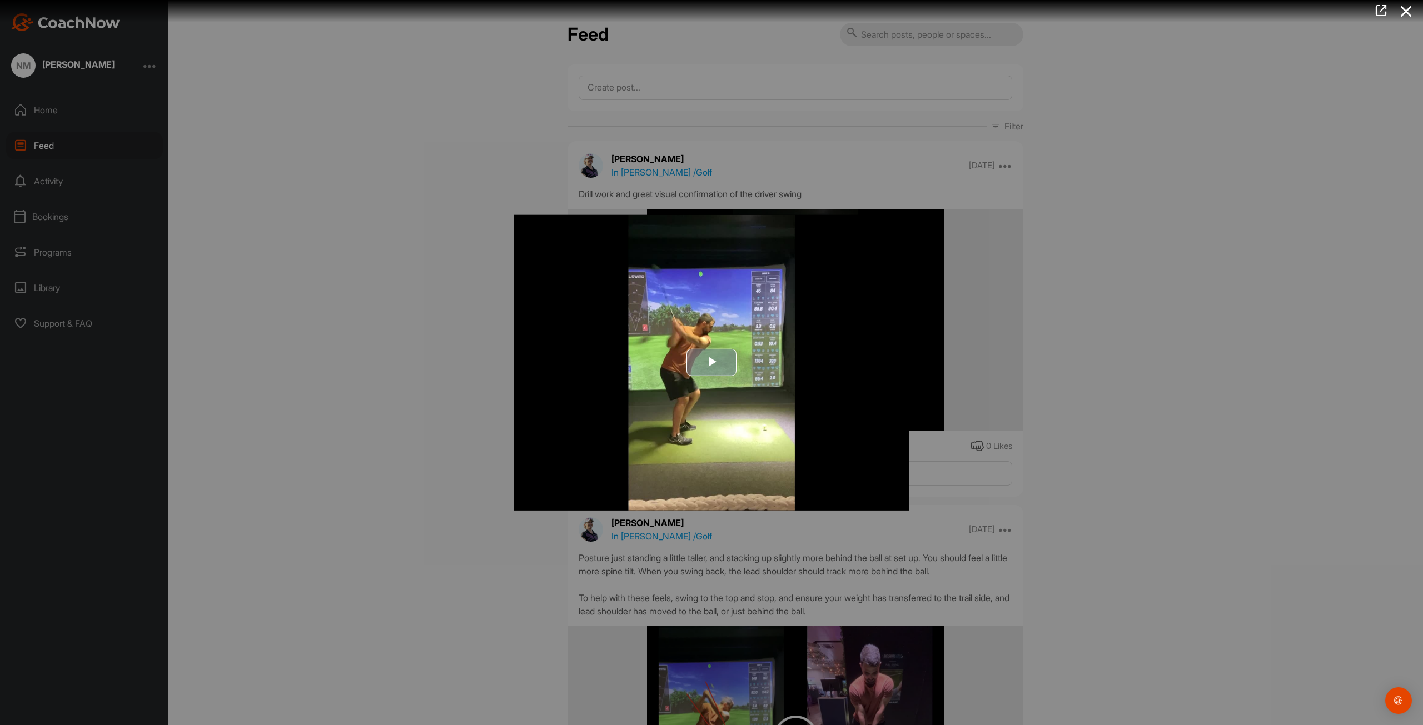
click at [712, 363] on span "Video Player" at bounding box center [712, 363] width 0 height 0
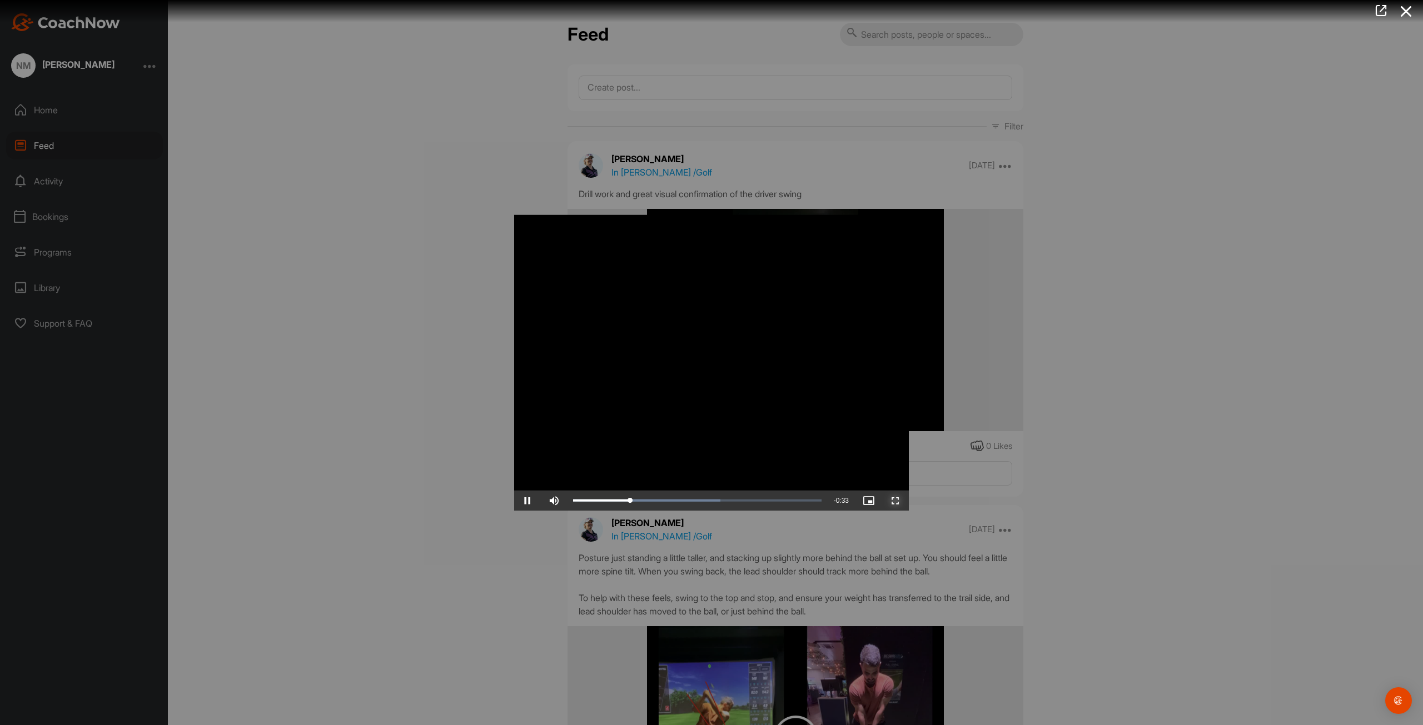
click at [896, 501] on span "Video Player" at bounding box center [895, 501] width 27 height 0
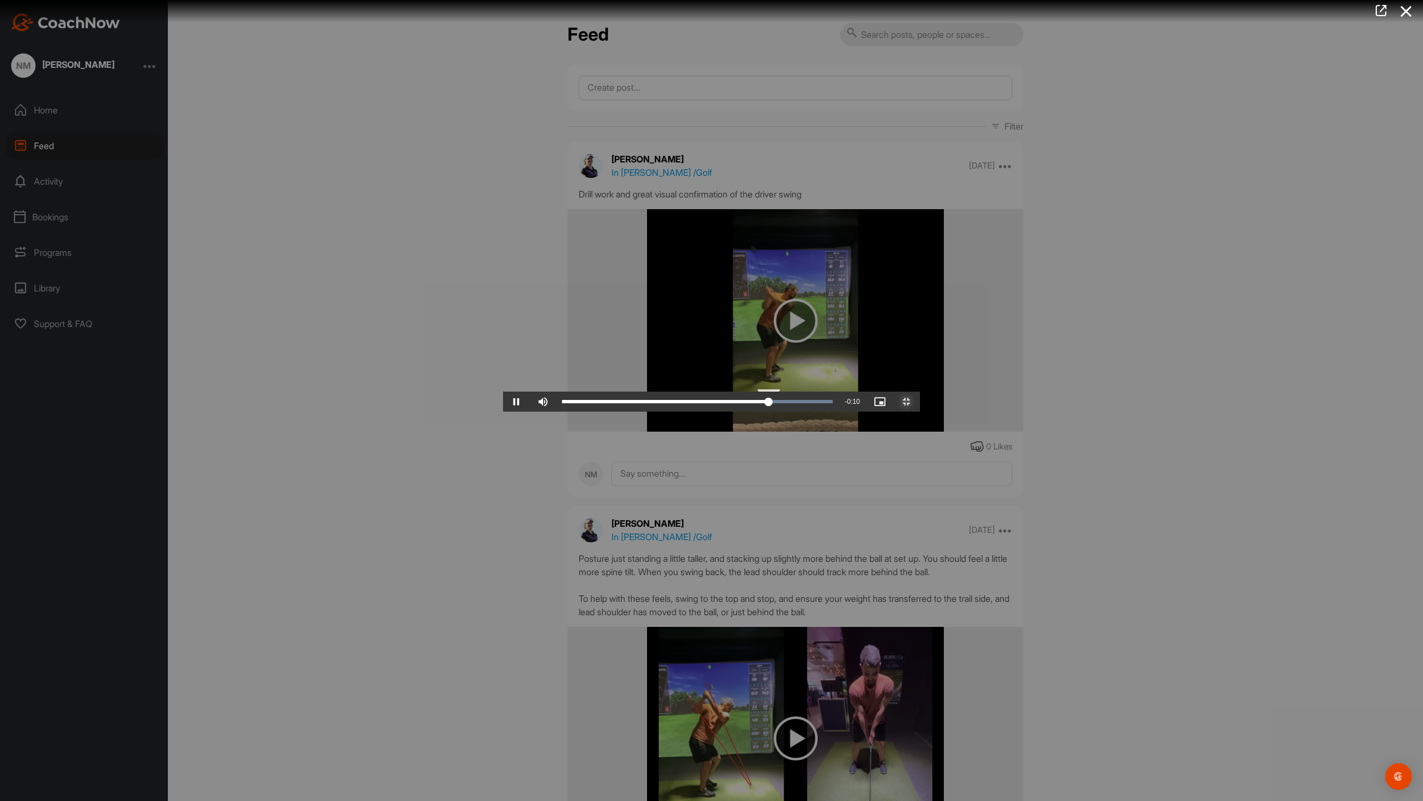
click at [838, 411] on div "Loaded : 100.00% 0:35 0:32" at bounding box center [697, 401] width 282 height 20
click at [838, 411] on div "Loaded : 100.00% 0:38 0:35" at bounding box center [697, 401] width 282 height 20
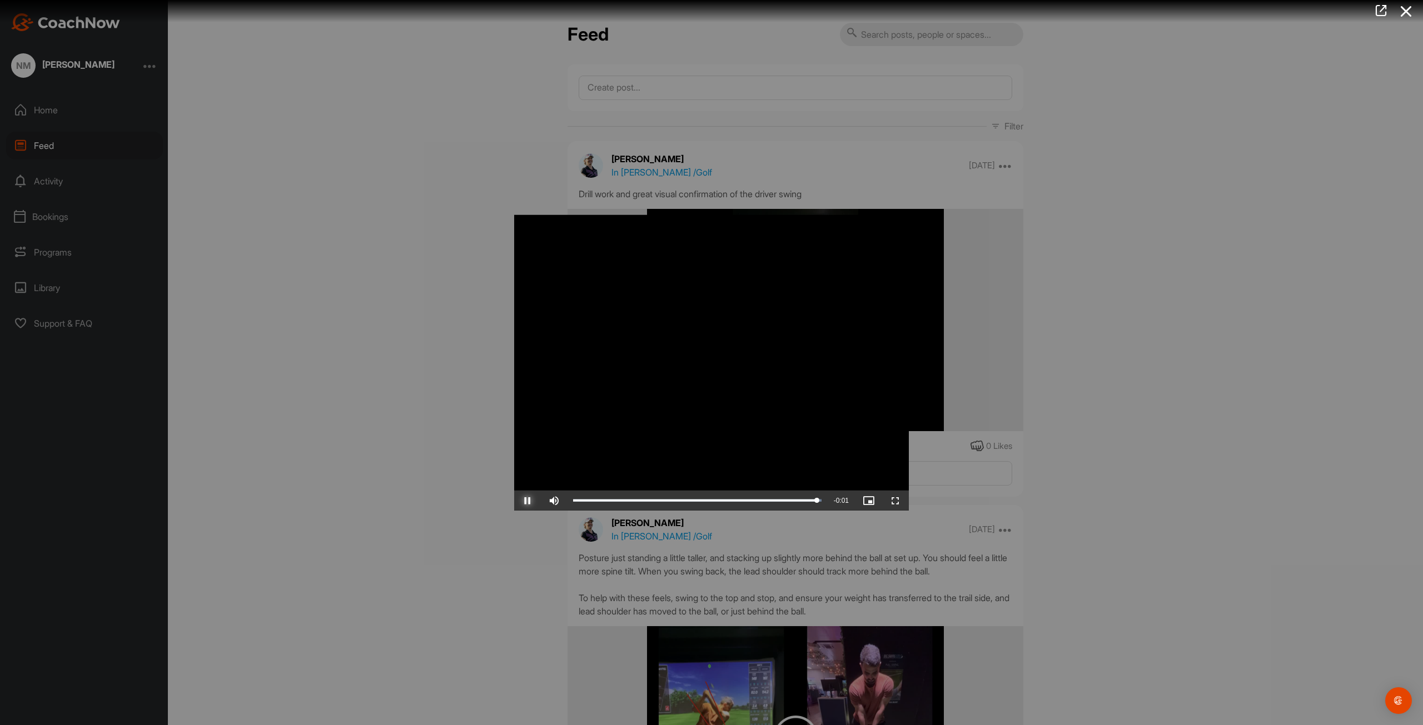
click at [524, 501] on span "Video Player" at bounding box center [527, 501] width 27 height 0
click at [349, 584] on div at bounding box center [711, 362] width 1423 height 725
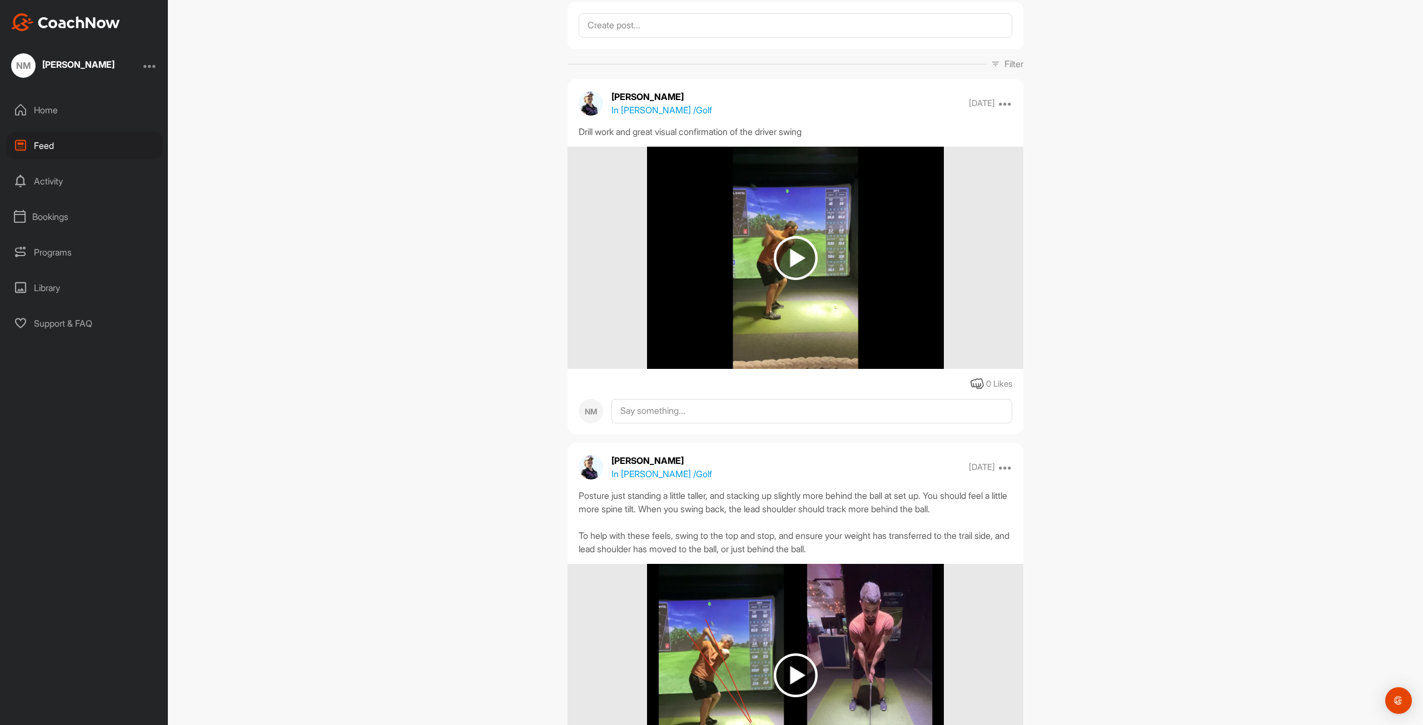
scroll to position [111, 0]
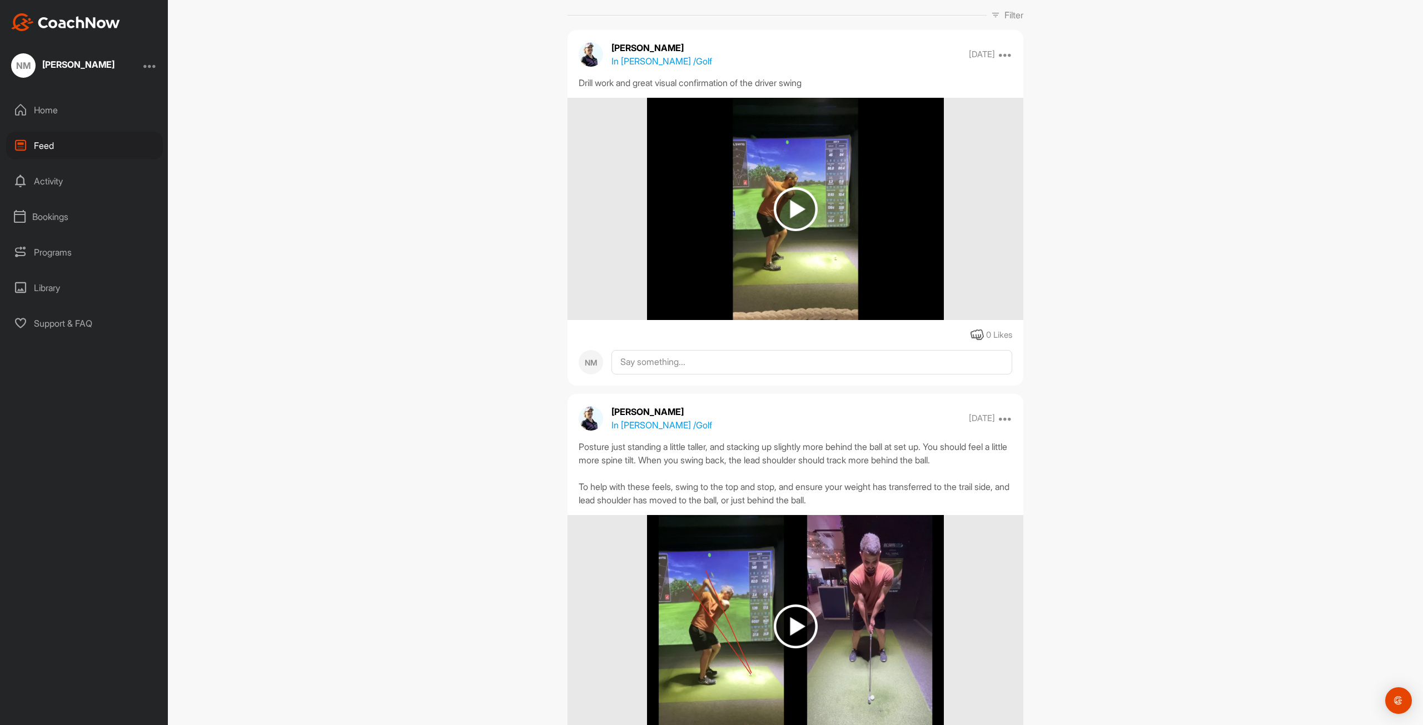
click at [806, 633] on img at bounding box center [796, 627] width 44 height 44
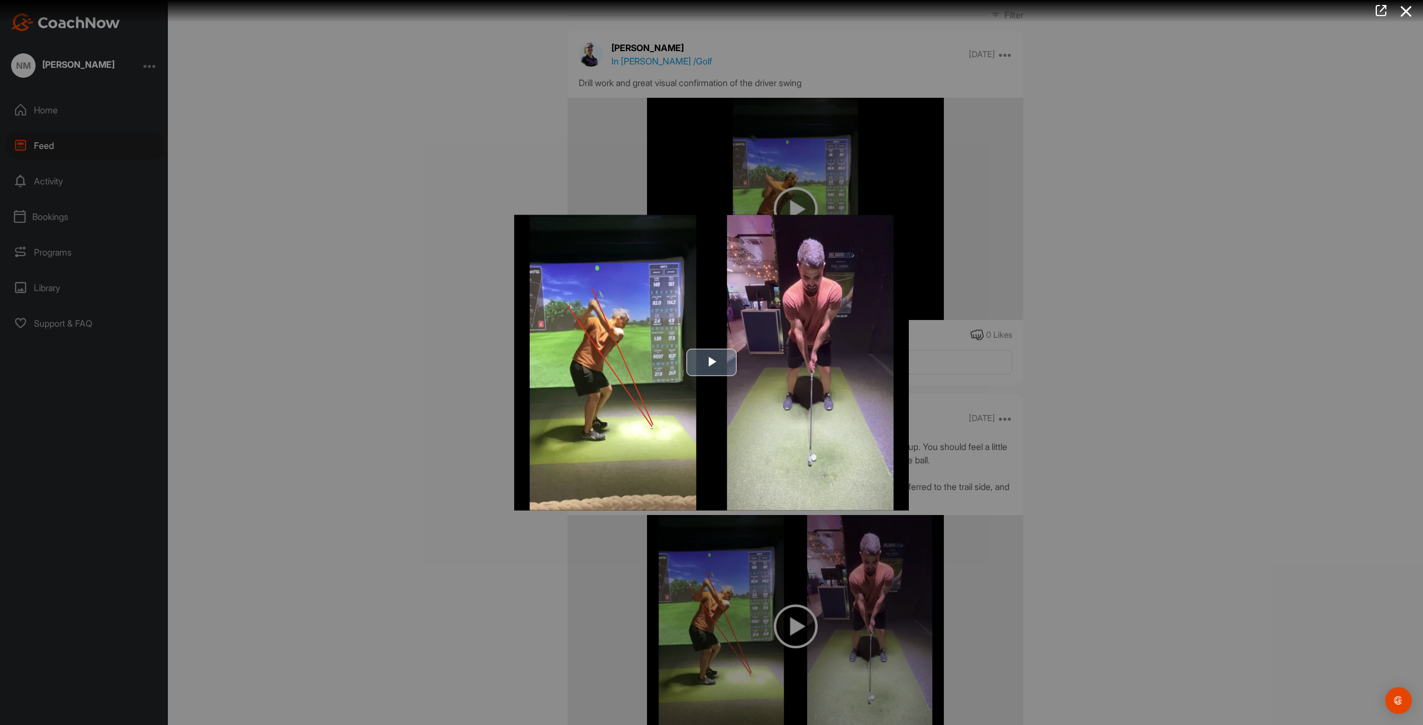
click at [719, 379] on img "Video Player" at bounding box center [711, 363] width 395 height 296
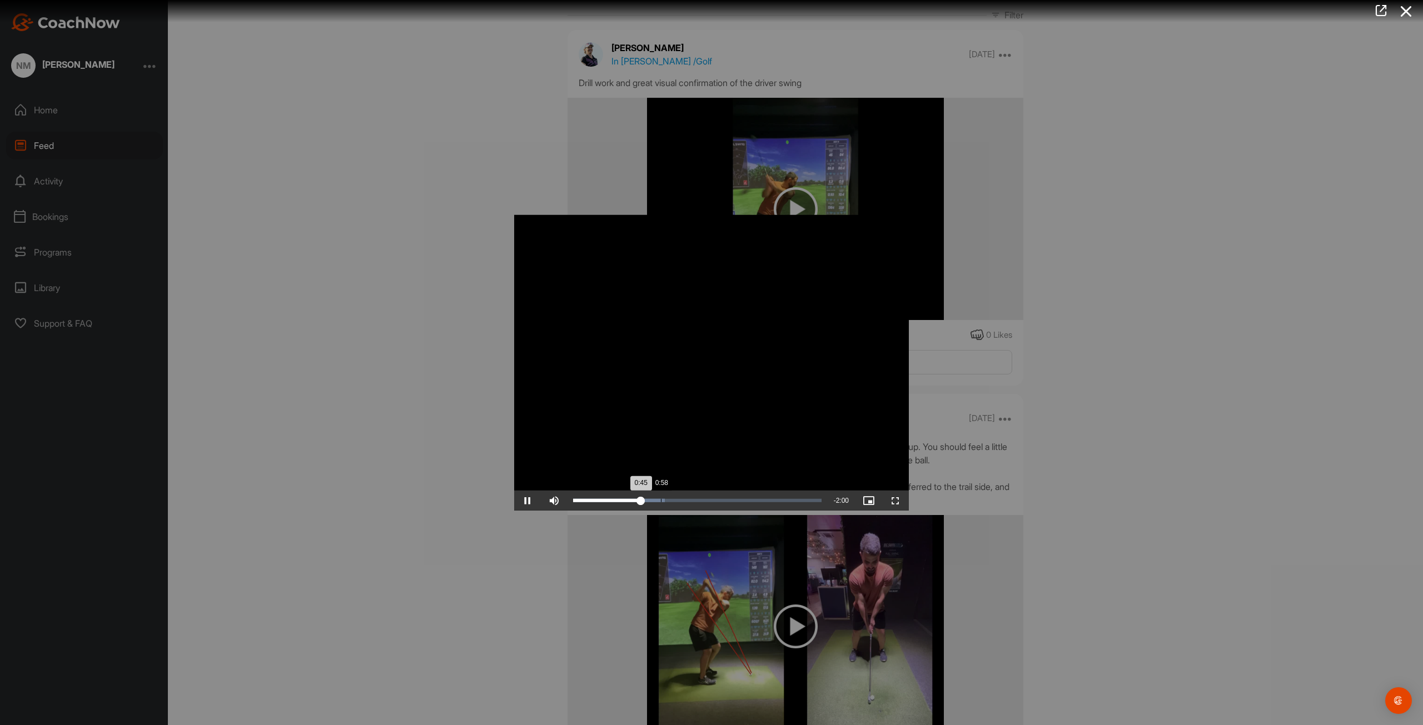
click at [657, 500] on div "Loaded : 36.97% 0:58 0:45" at bounding box center [697, 500] width 248 height 3
click at [678, 500] on div "1:10" at bounding box center [678, 500] width 1 height 3
click at [739, 501] on div "Loaded : 59.63% 1:51 1:36" at bounding box center [697, 500] width 248 height 3
click at [1152, 390] on div at bounding box center [711, 362] width 1423 height 725
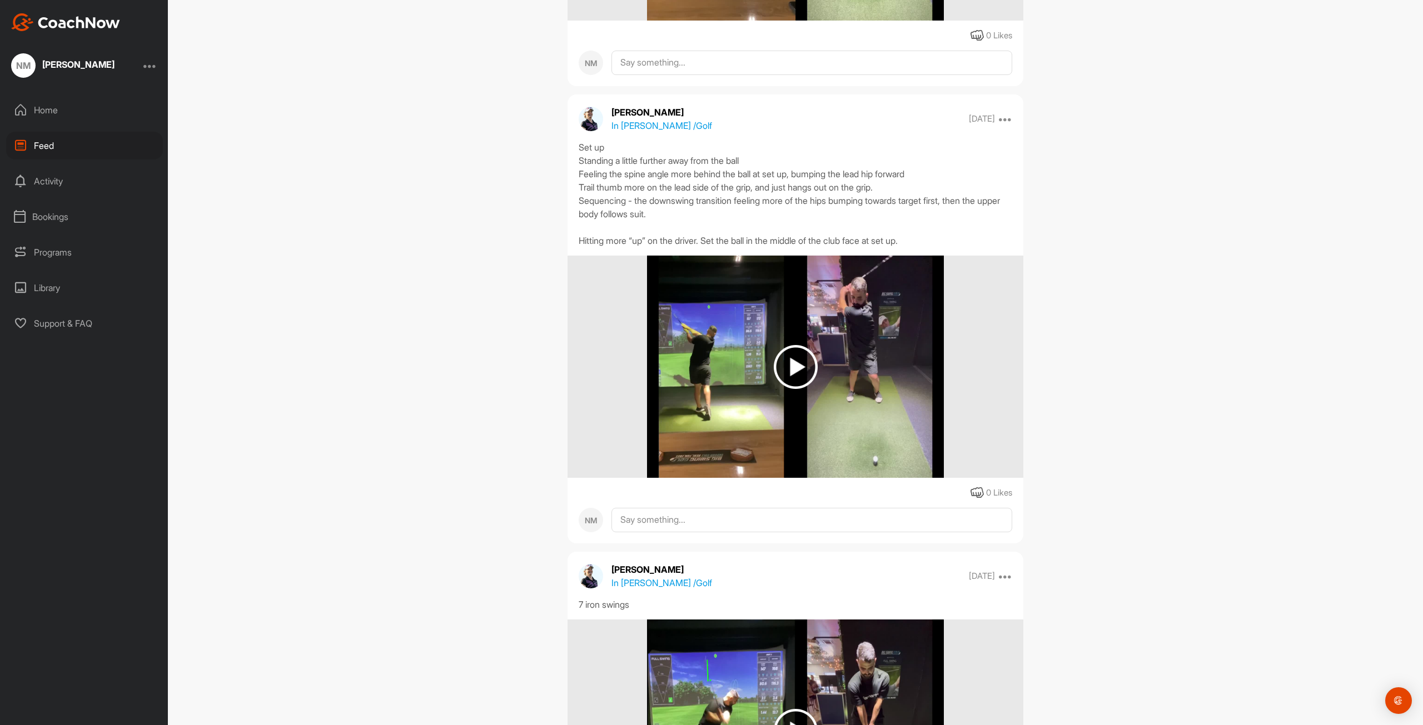
scroll to position [1772, 0]
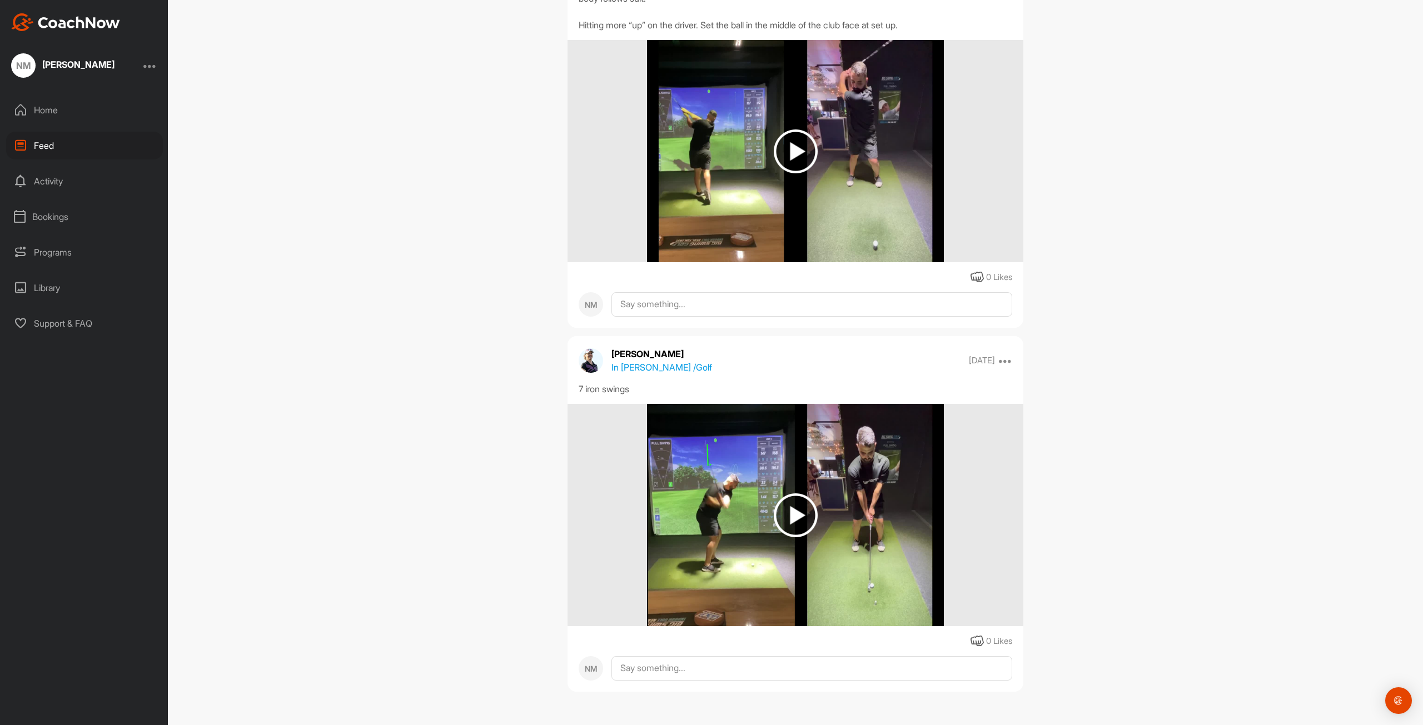
click at [843, 514] on img at bounding box center [795, 515] width 296 height 222
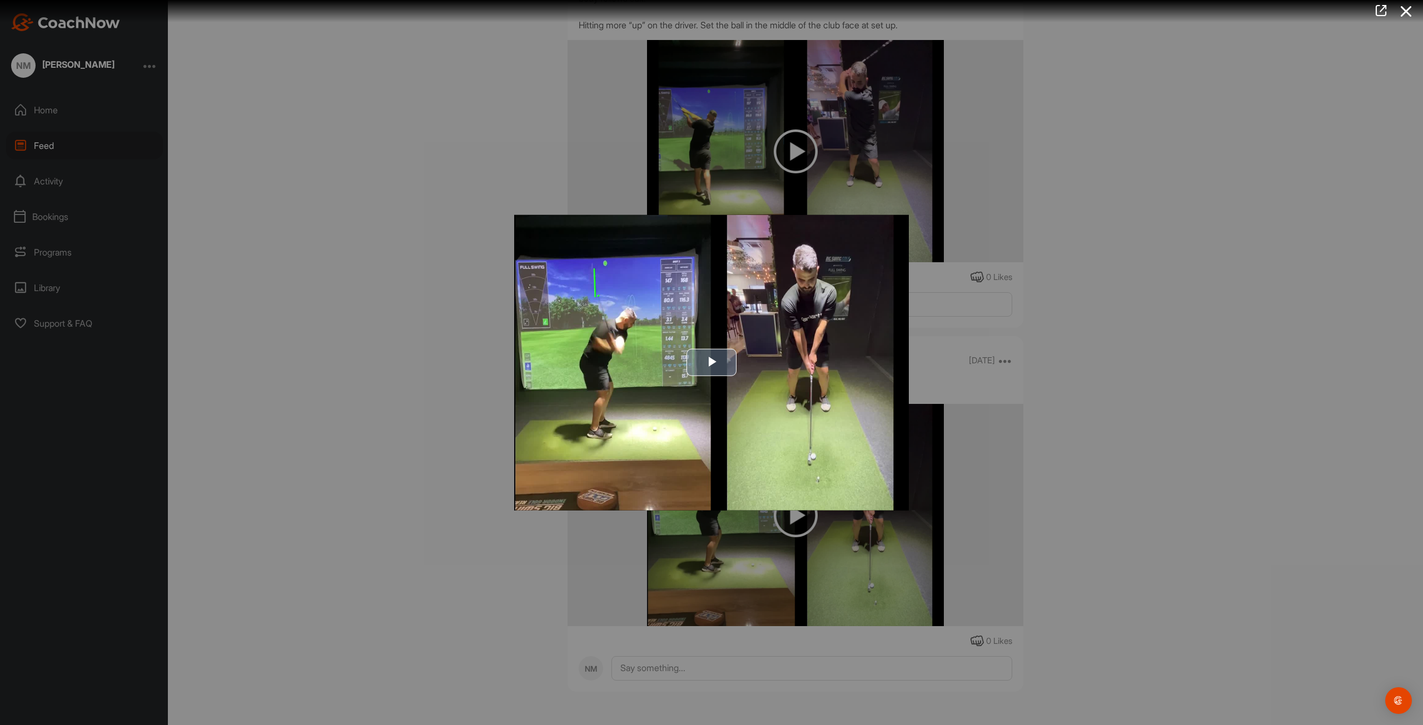
click at [800, 416] on img "Video Player" at bounding box center [711, 363] width 395 height 296
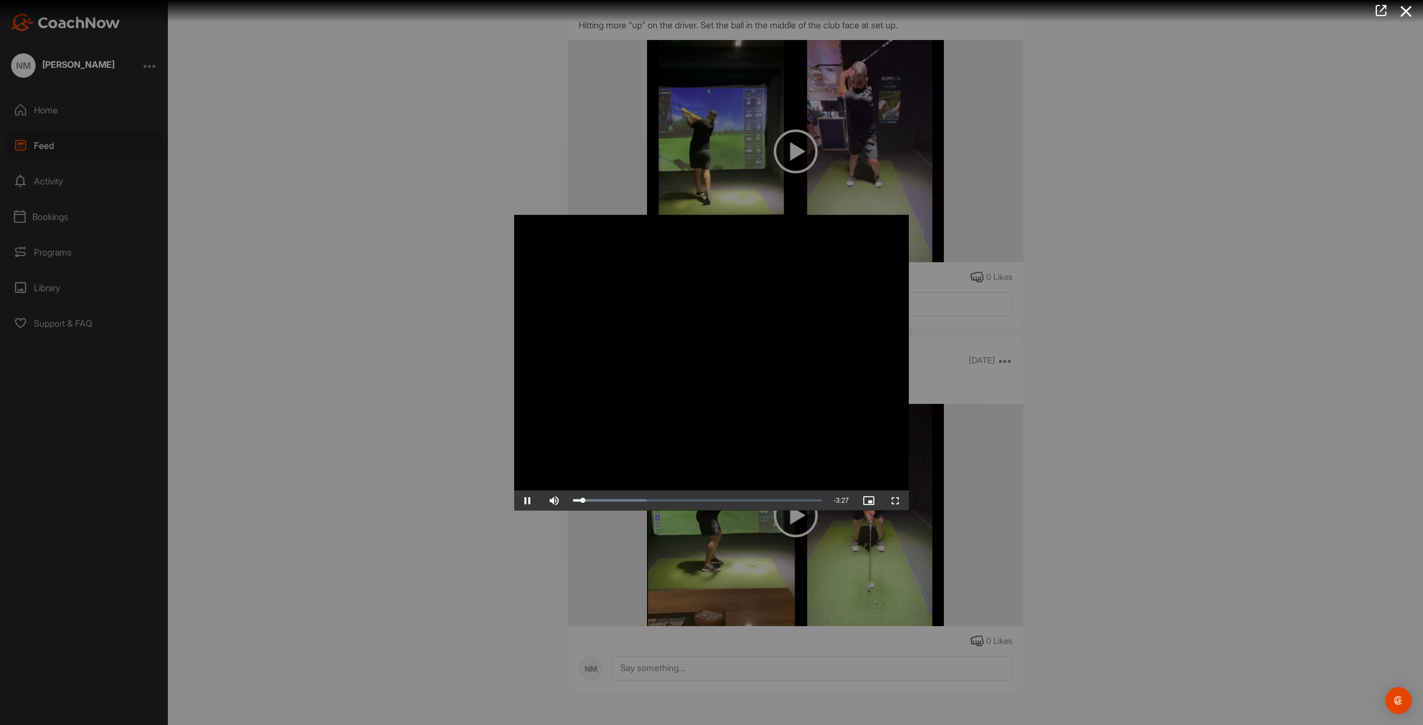
click at [1259, 241] on div at bounding box center [711, 362] width 1423 height 725
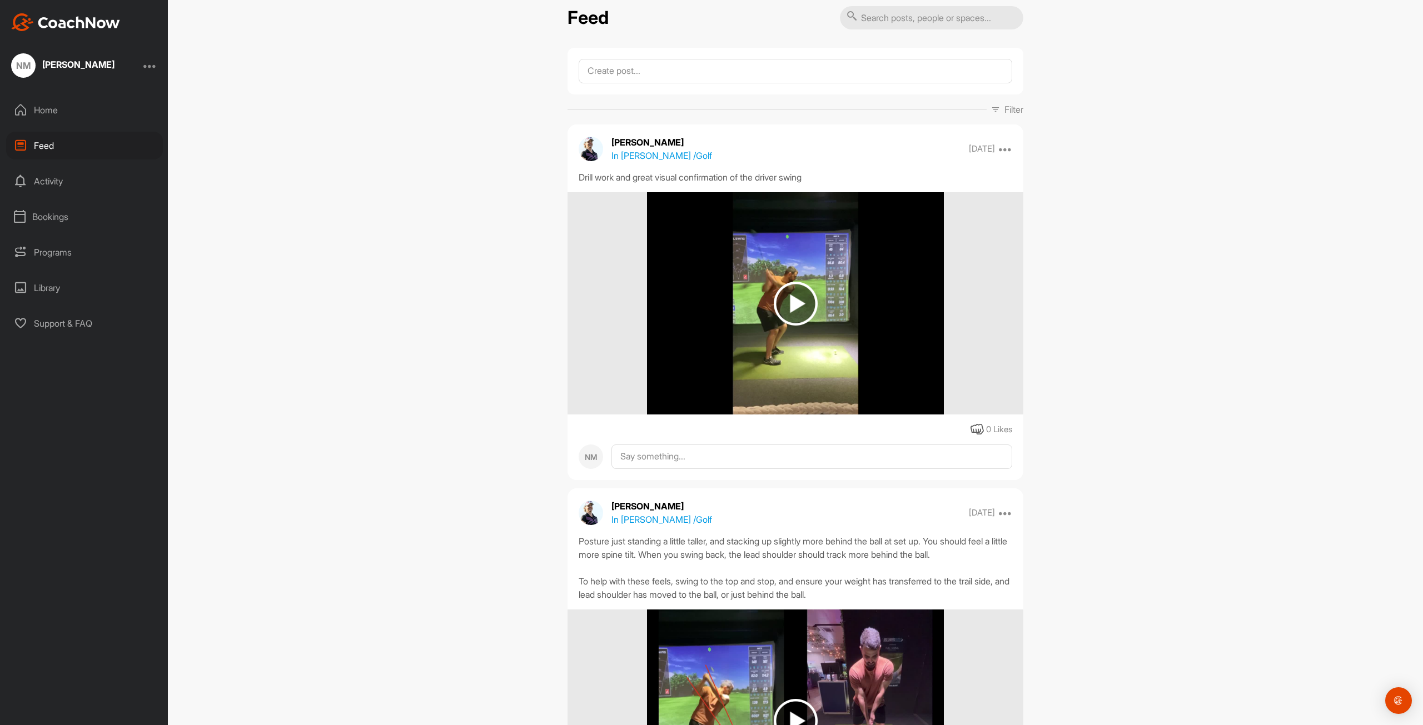
scroll to position [0, 0]
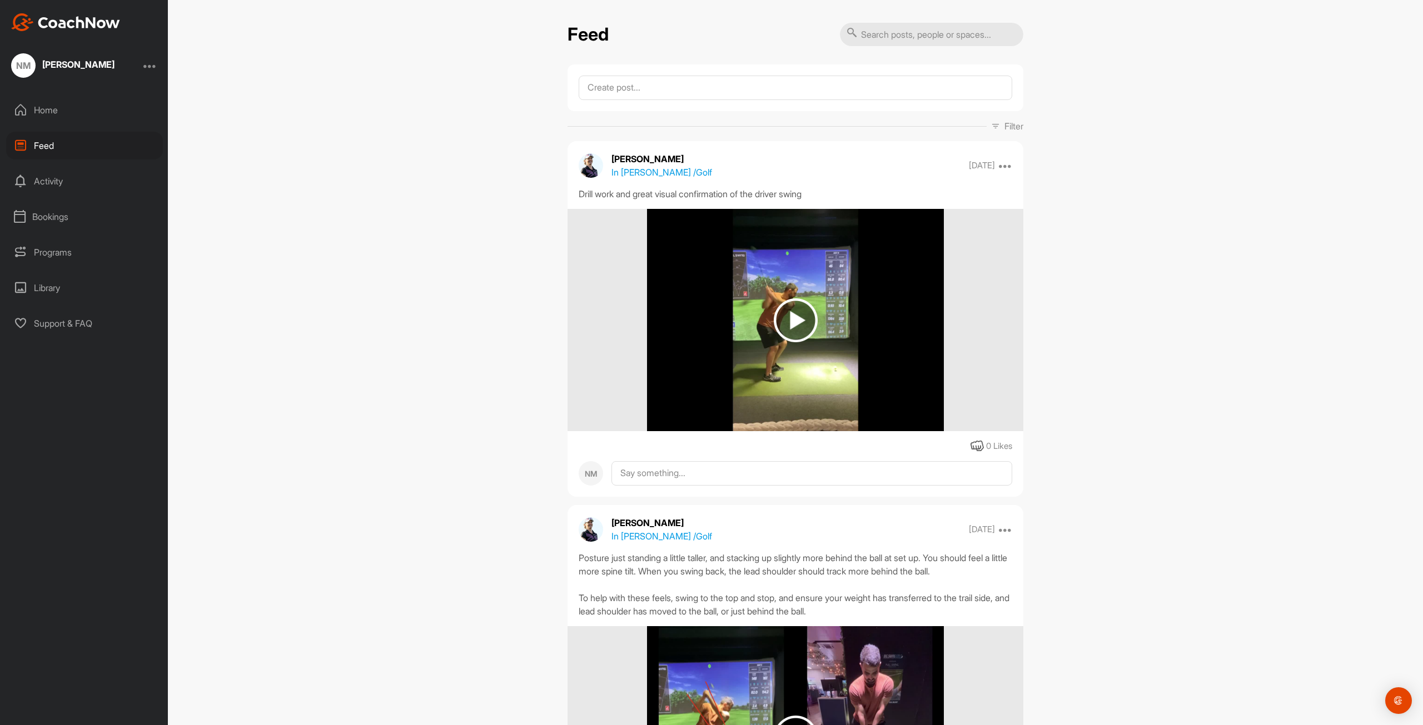
click at [67, 106] on div "Home" at bounding box center [84, 110] width 157 height 28
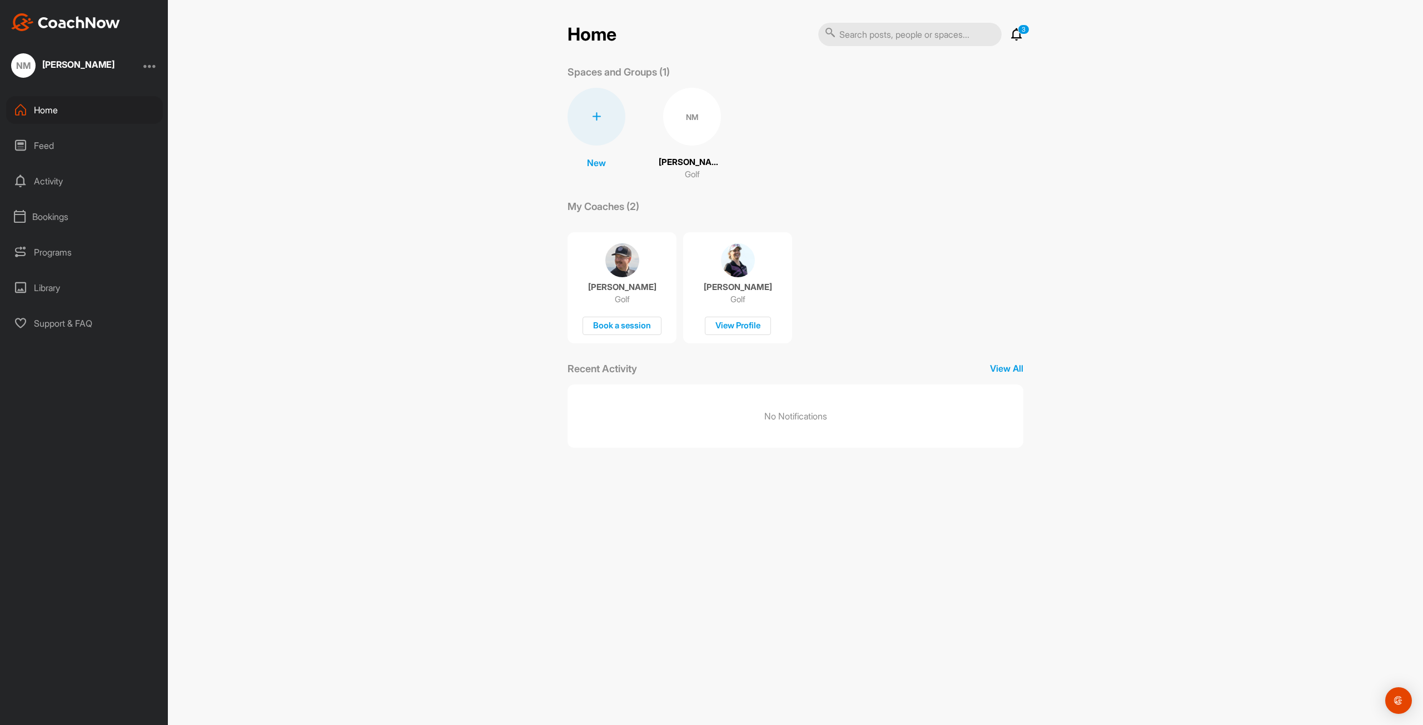
click at [624, 268] on img at bounding box center [622, 260] width 34 height 34
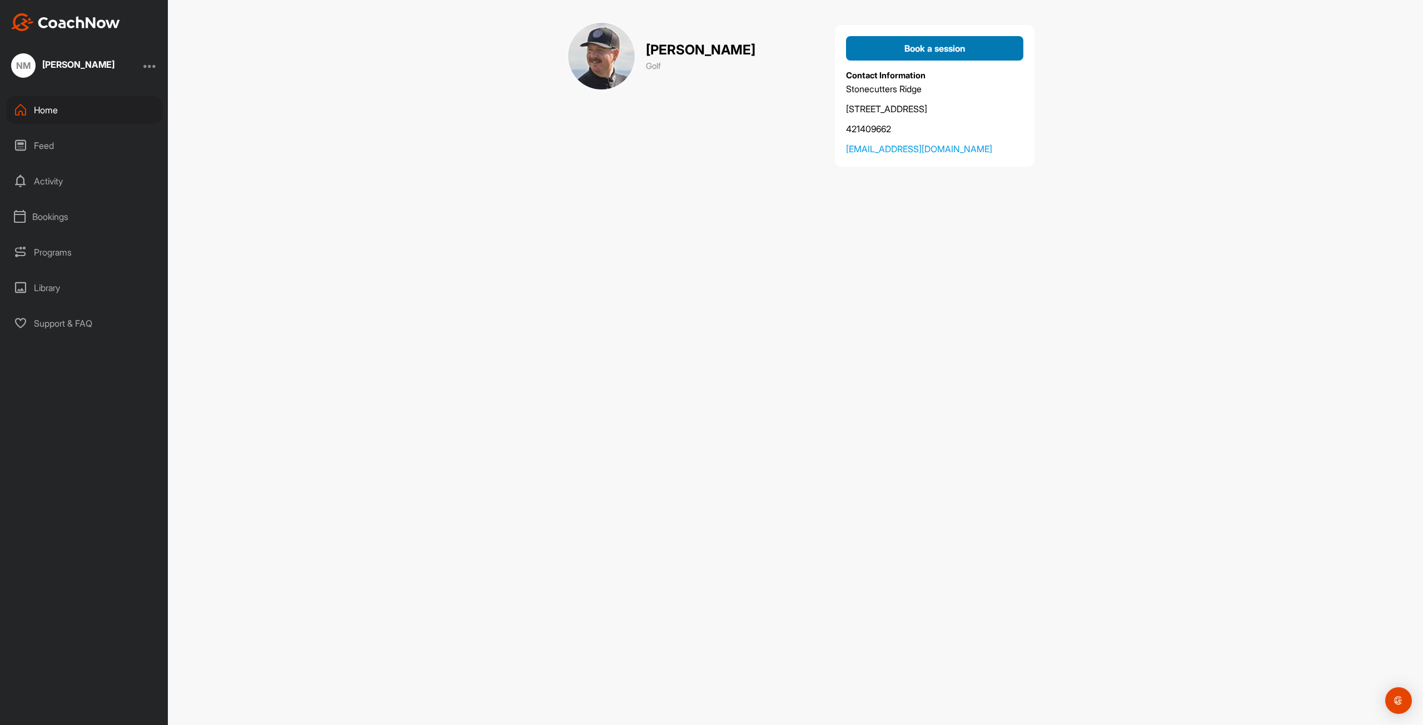
click at [941, 57] on button "Book a session" at bounding box center [934, 48] width 177 height 24
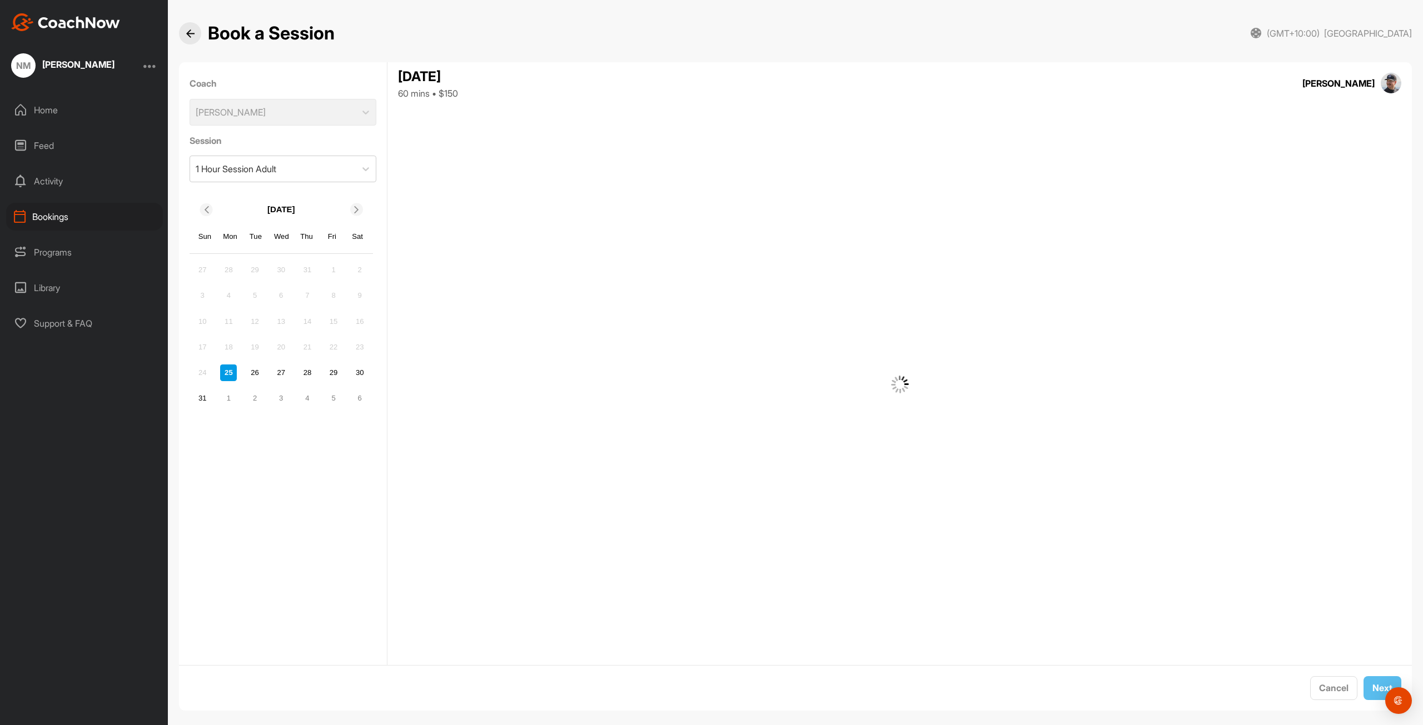
scroll to position [11, 0]
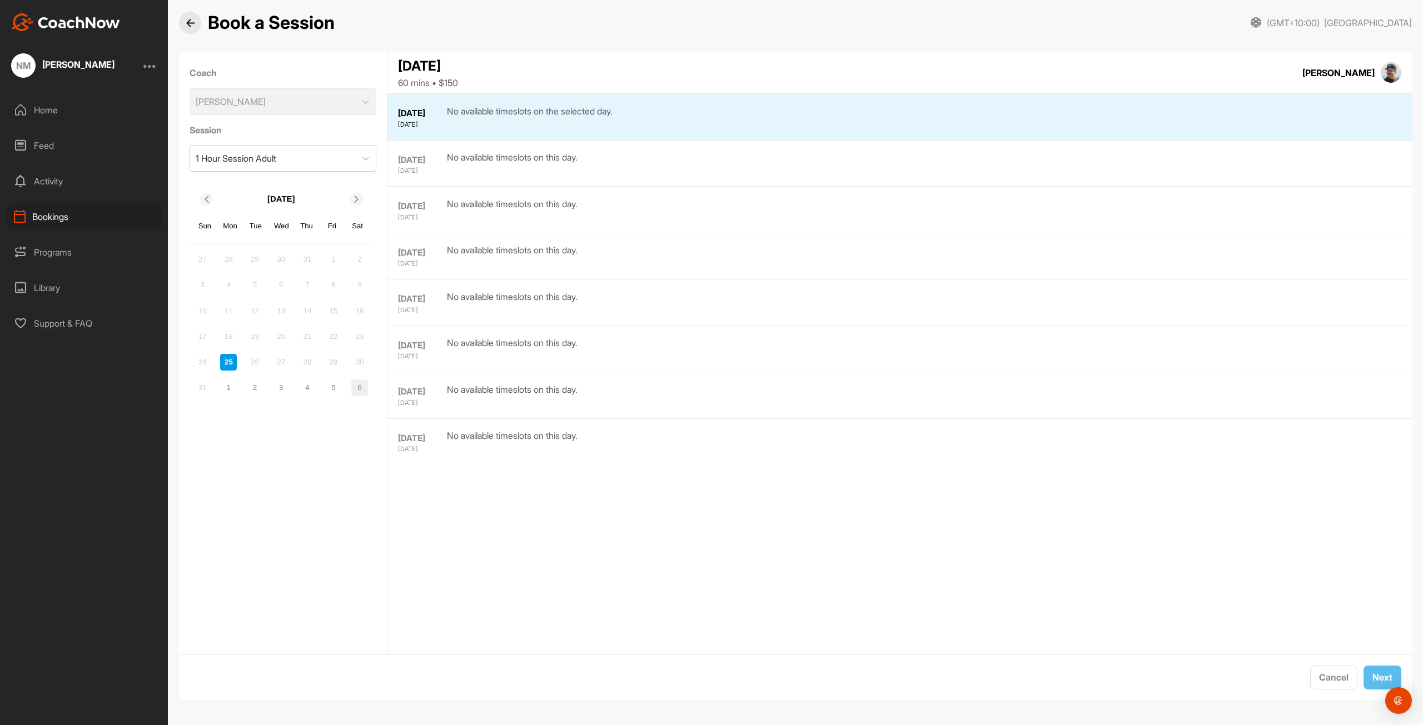
click at [361, 387] on div "6" at bounding box center [359, 388] width 17 height 17
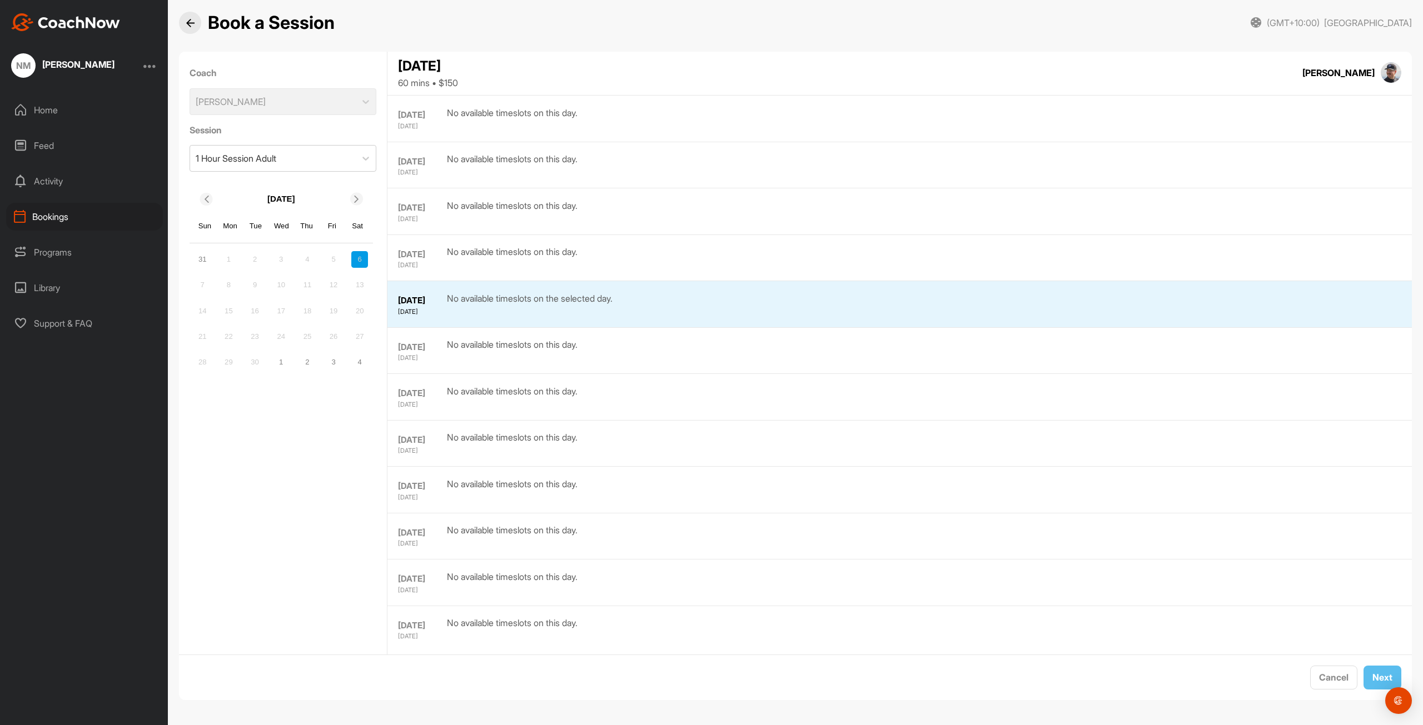
scroll to position [463, 0]
click at [359, 193] on div at bounding box center [356, 199] width 13 height 13
click at [205, 201] on icon at bounding box center [205, 199] width 7 height 7
click at [203, 285] on div "7" at bounding box center [202, 285] width 17 height 17
click at [201, 280] on div "7" at bounding box center [202, 285] width 17 height 17
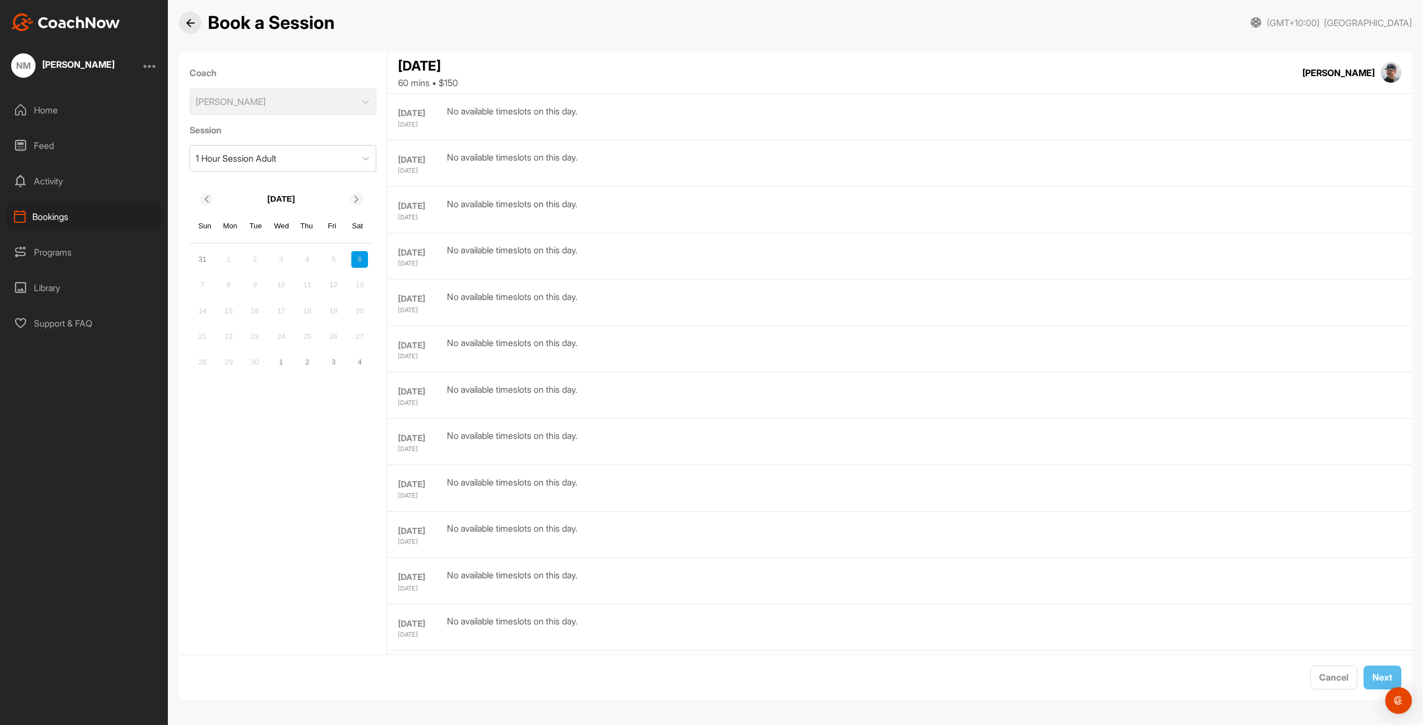
scroll to position [0, 0]
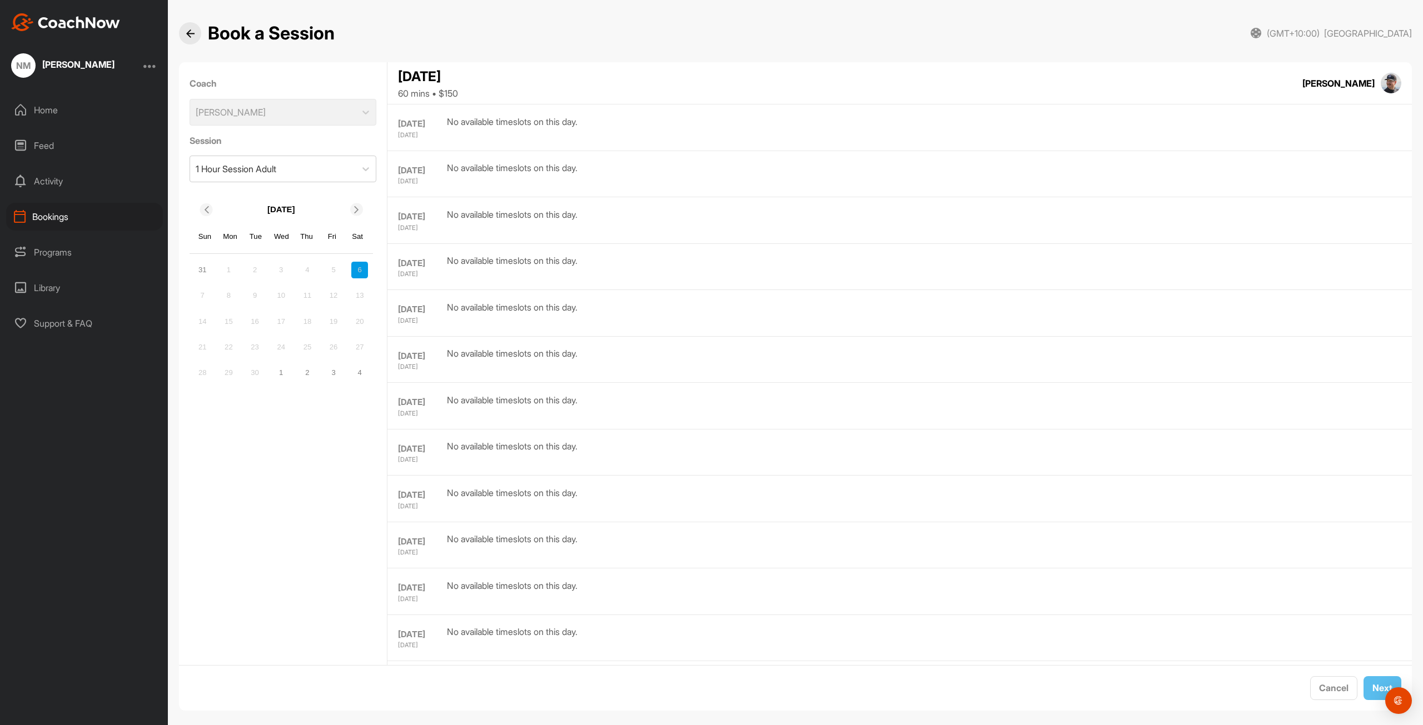
click at [40, 107] on div "Home" at bounding box center [84, 110] width 157 height 28
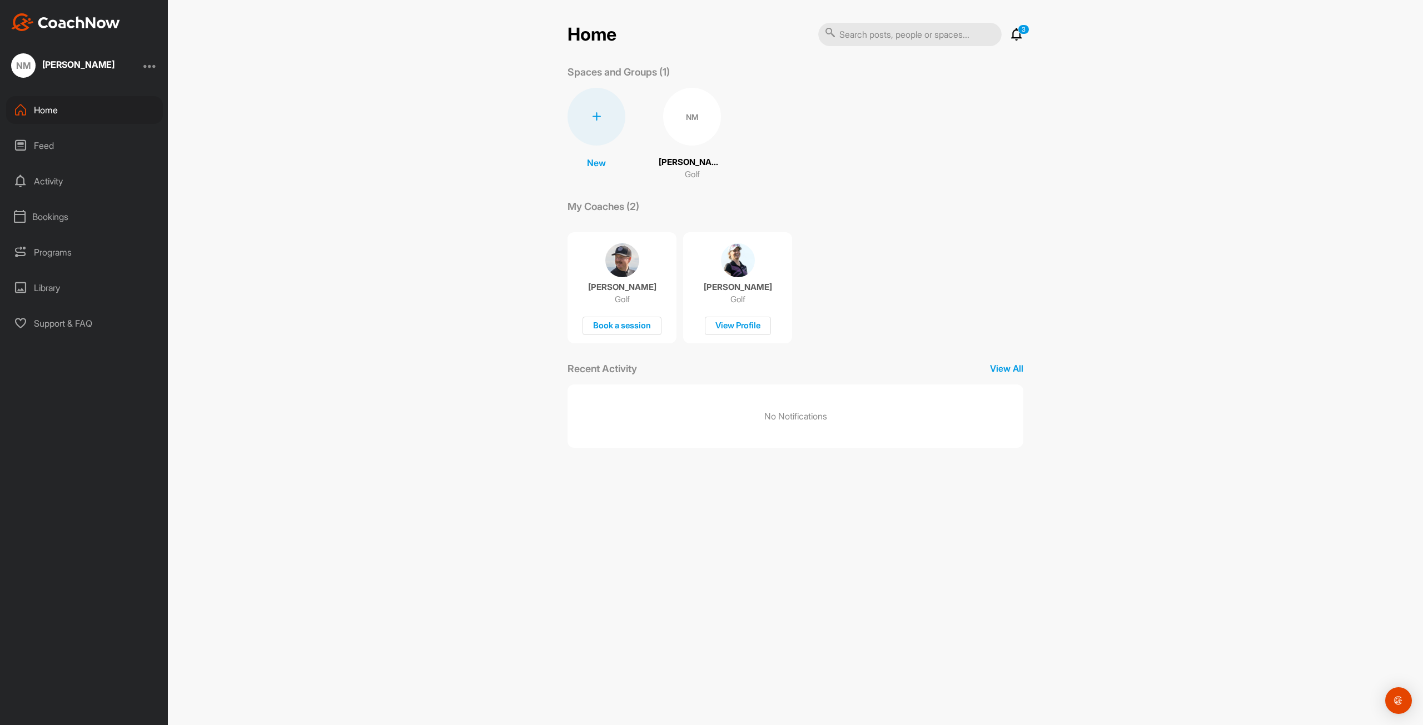
click at [747, 309] on div "[PERSON_NAME] Golf View Profile" at bounding box center [737, 287] width 109 height 111
